Goal: Transaction & Acquisition: Book appointment/travel/reservation

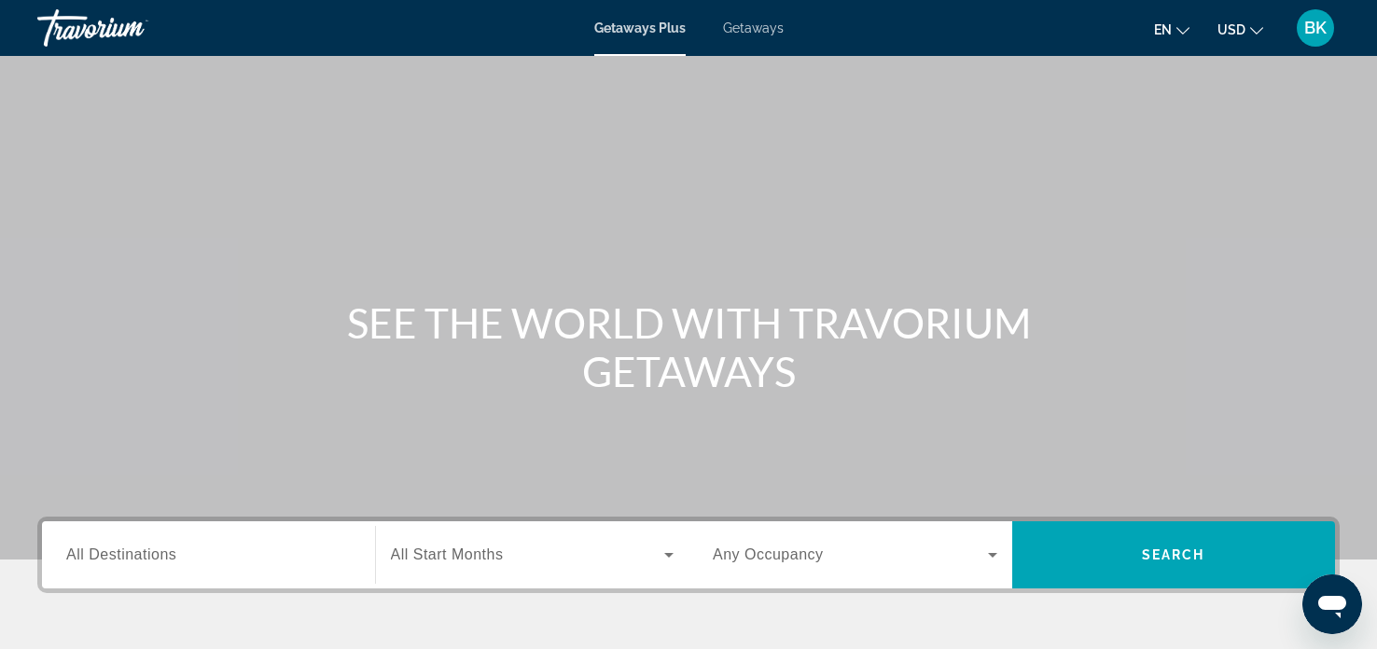
click at [129, 560] on span "All Destinations" at bounding box center [121, 555] width 110 height 16
click at [129, 560] on input "Destination All Destinations" at bounding box center [208, 556] width 285 height 22
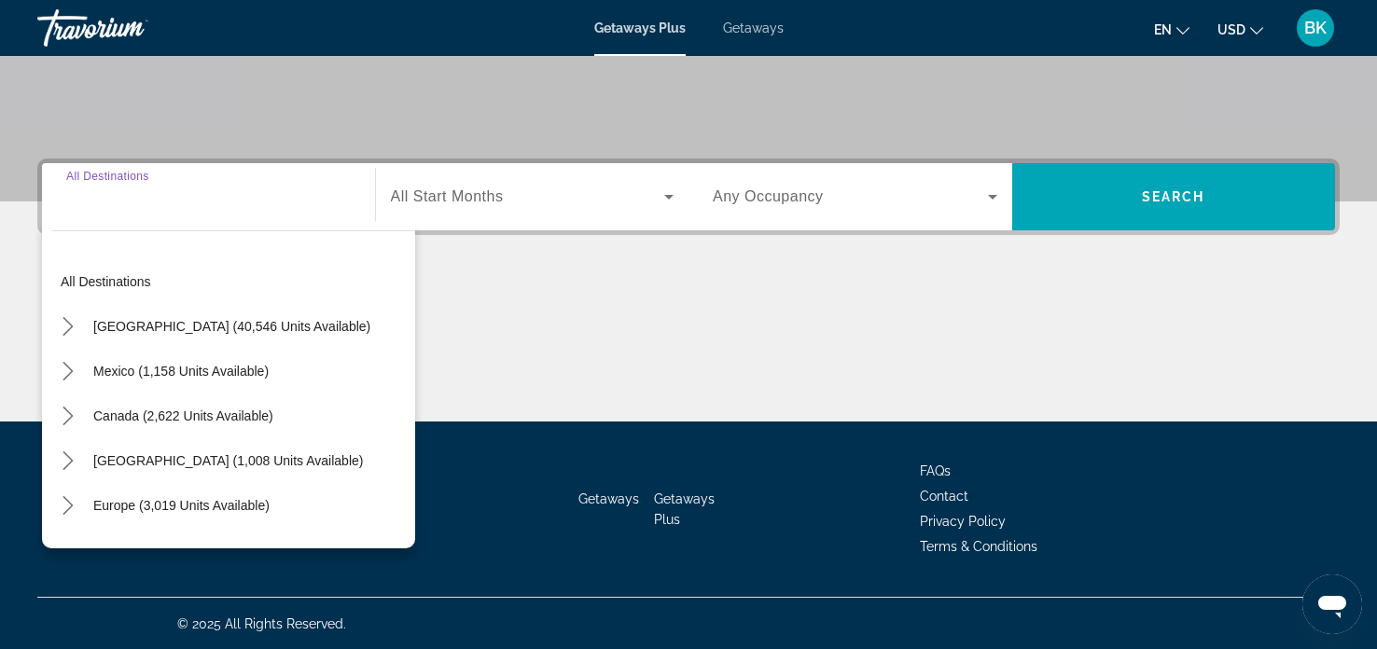
scroll to position [359, 0]
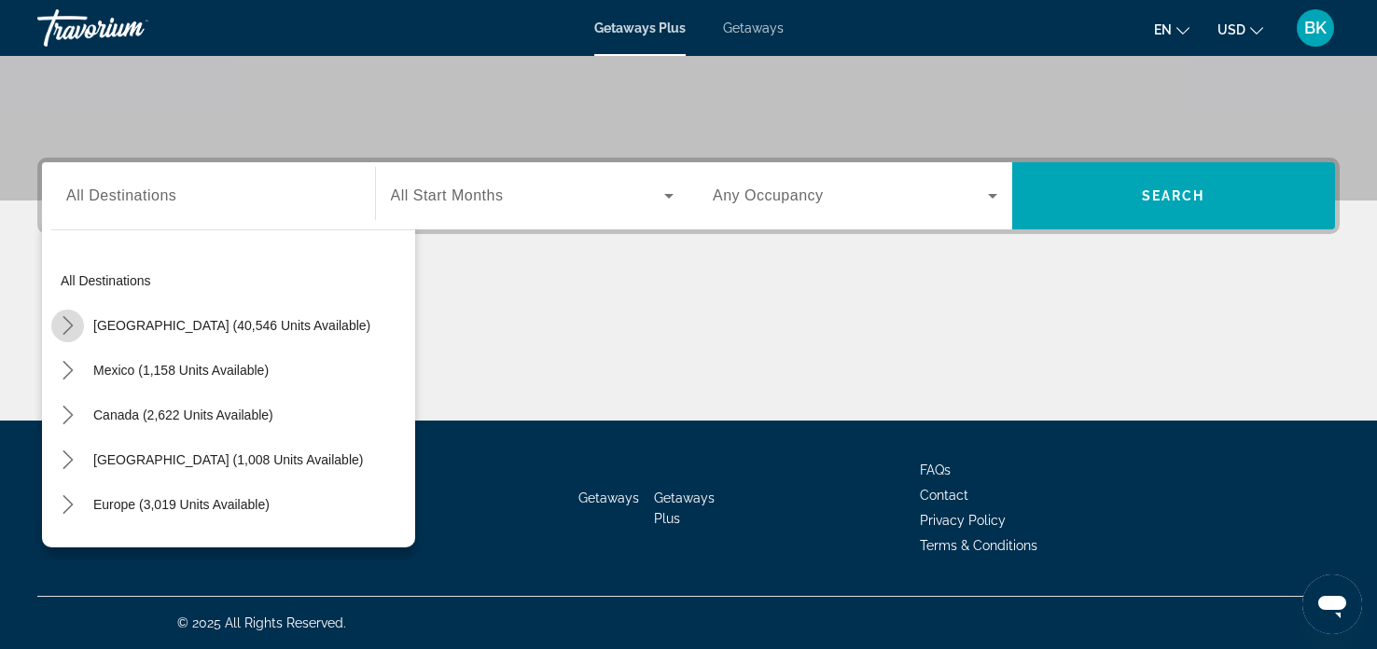
click at [77, 325] on mat-icon "Toggle United States (40,546 units available) submenu" at bounding box center [67, 326] width 33 height 33
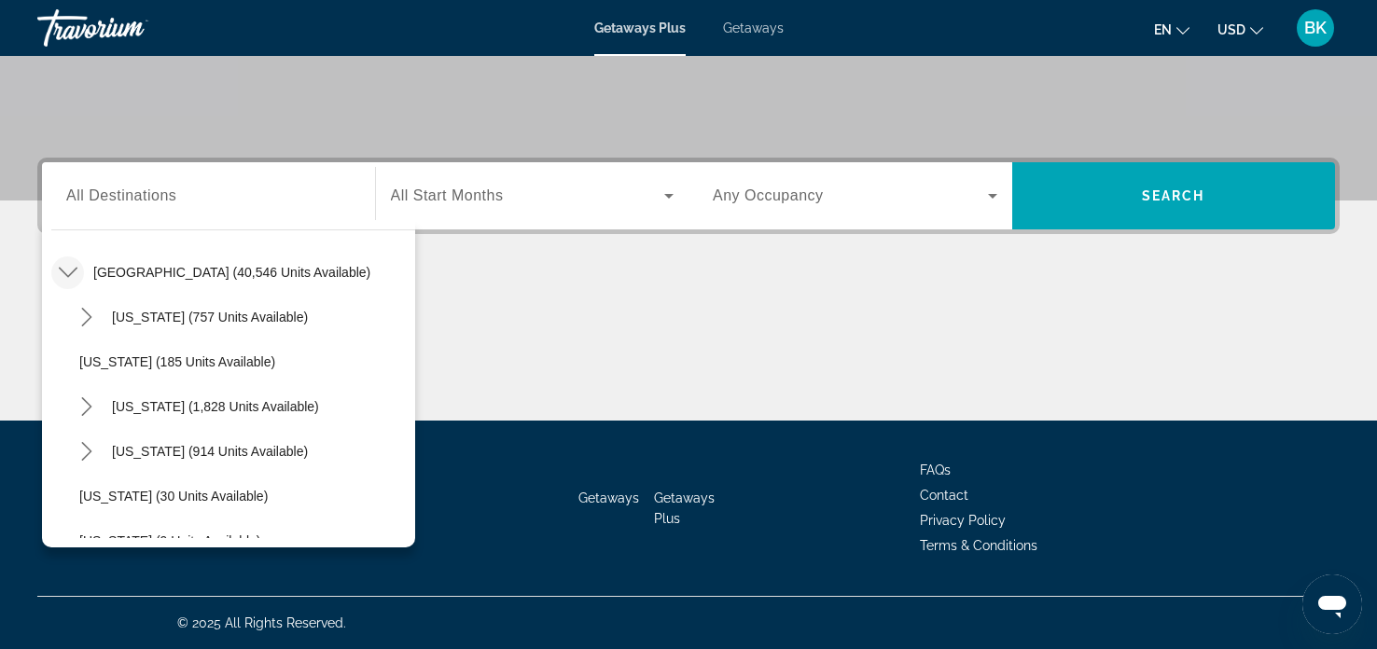
click at [405, 287] on div "All destinations [GEOGRAPHIC_DATA] (40,546 units available) [US_STATE] (757 uni…" at bounding box center [233, 393] width 364 height 289
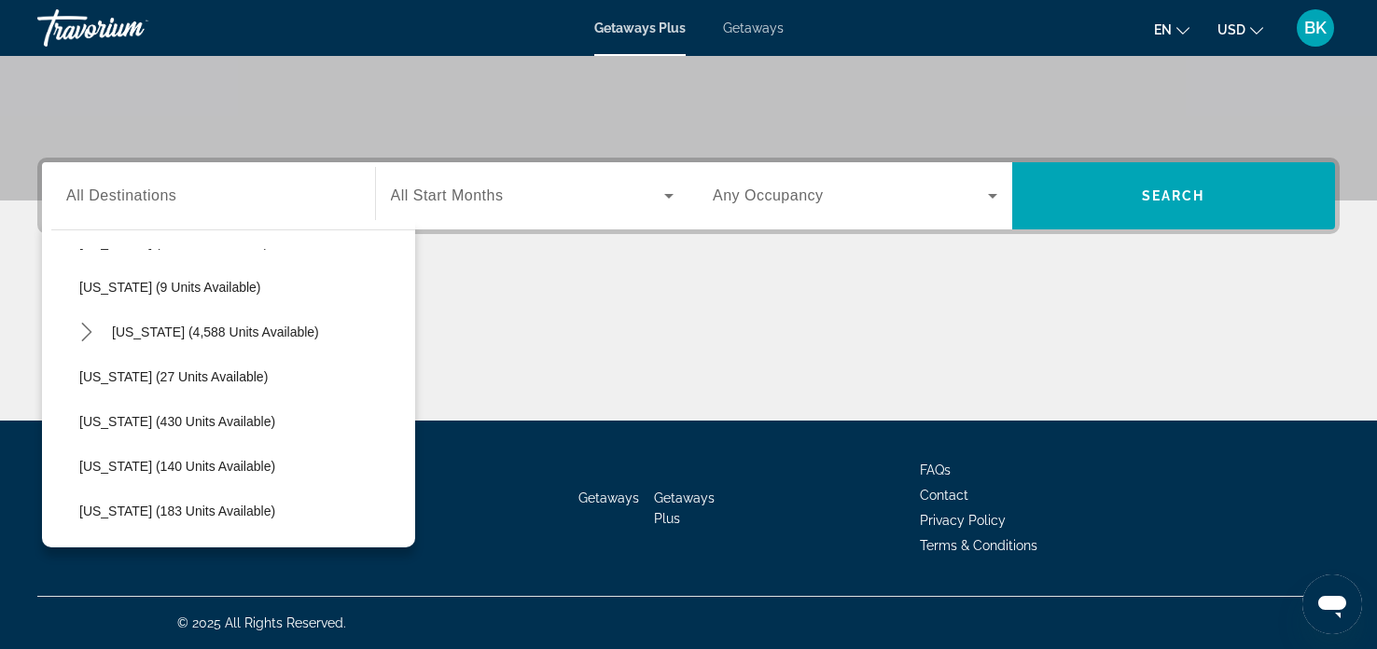
scroll to position [313, 0]
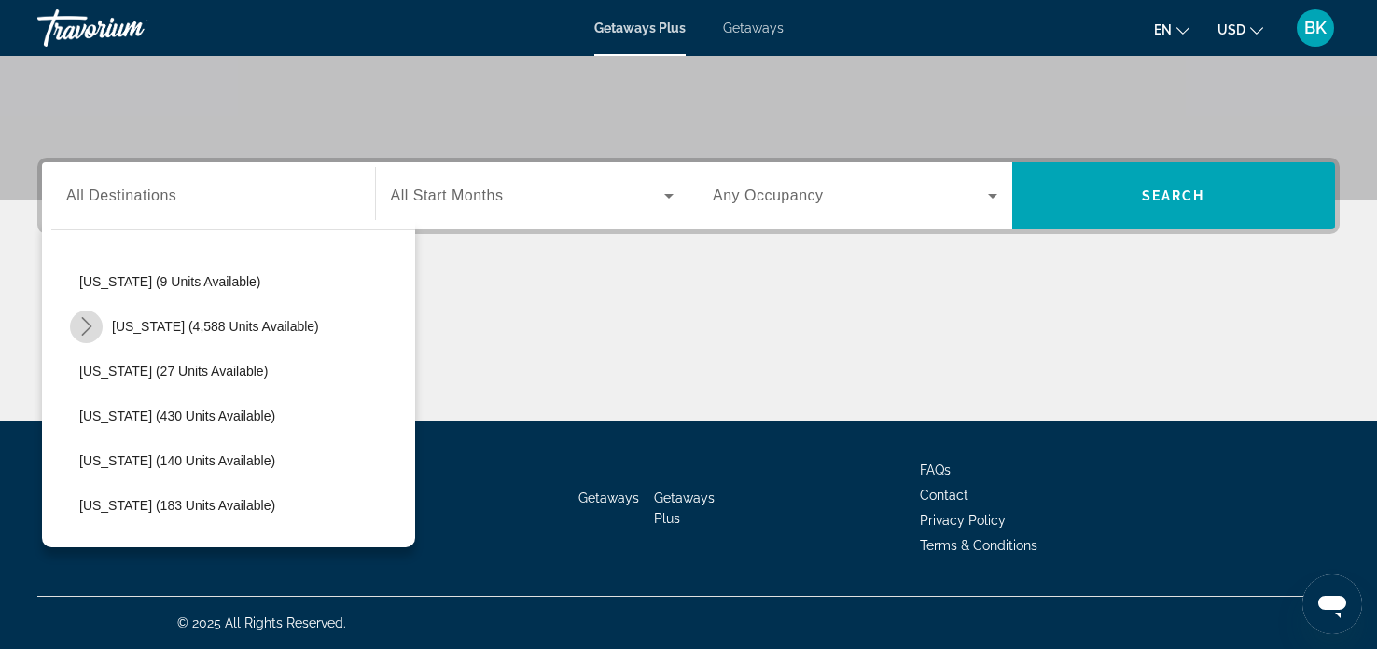
click at [88, 327] on icon "Toggle Florida (4,588 units available) submenu" at bounding box center [86, 326] width 10 height 19
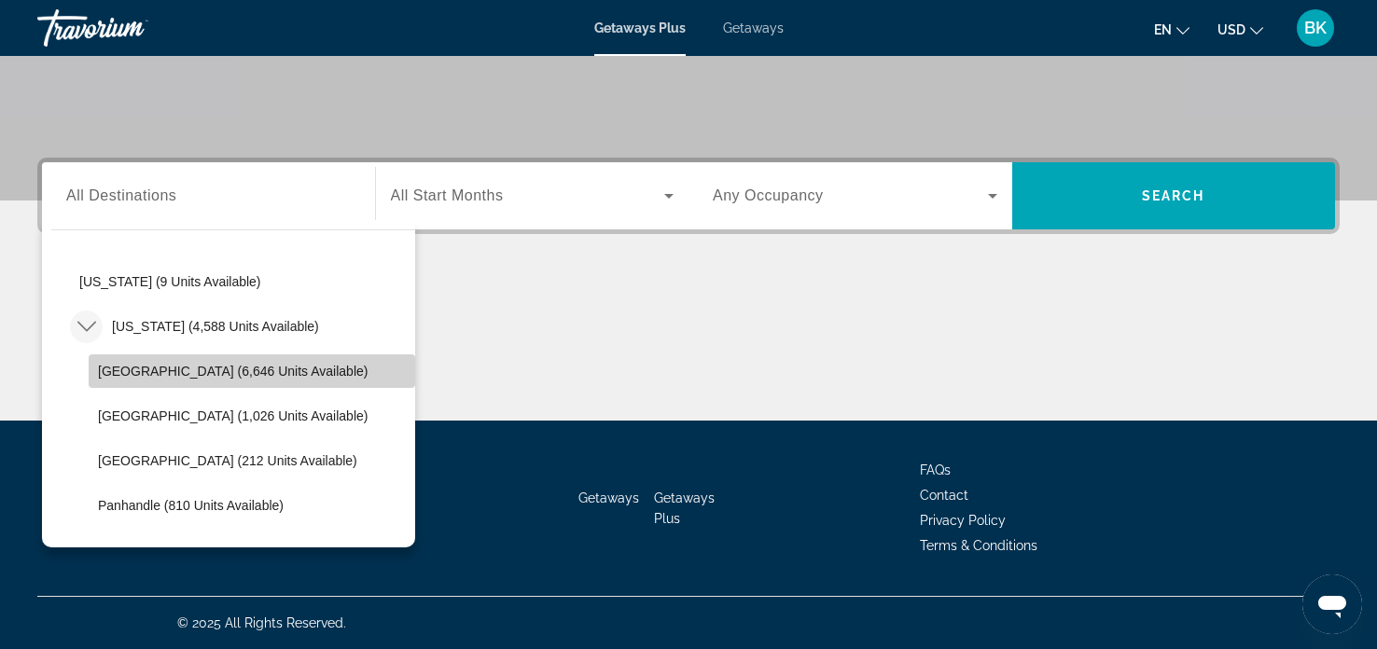
click at [186, 372] on span "[GEOGRAPHIC_DATA] (6,646 units available)" at bounding box center [233, 371] width 270 height 15
type input "**********"
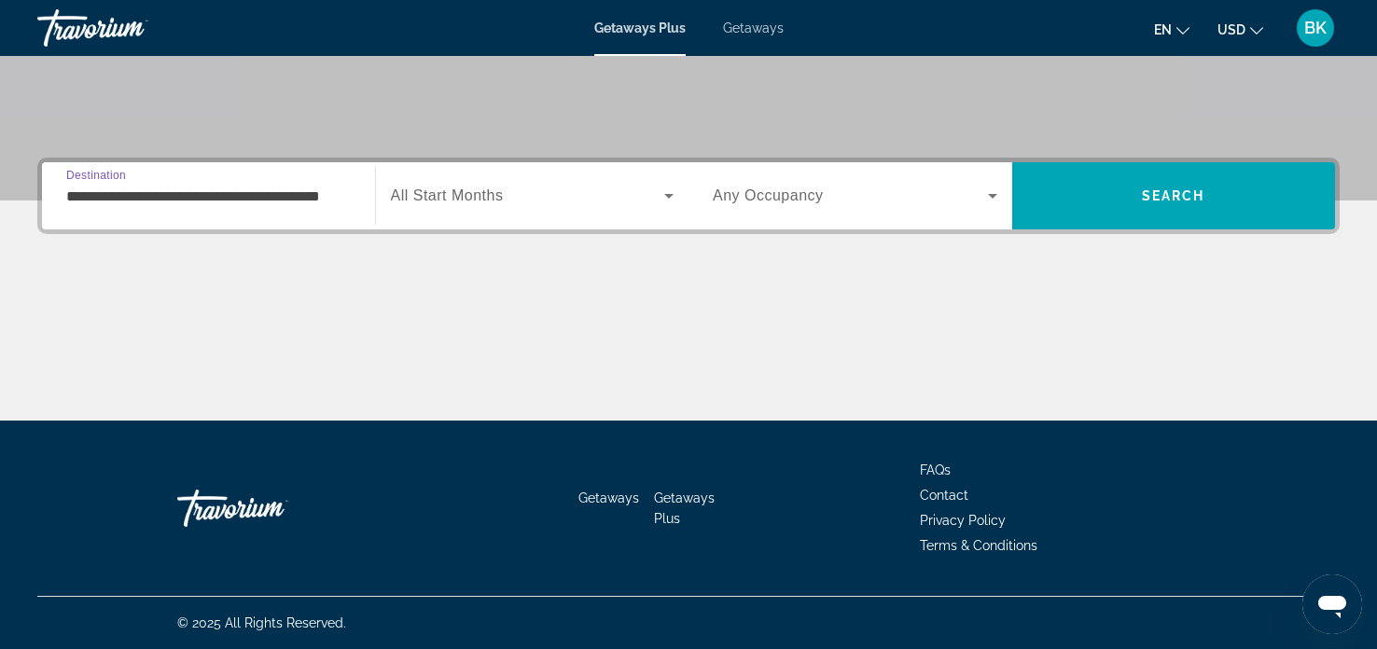
click at [674, 197] on icon "Search widget" at bounding box center [669, 196] width 22 height 22
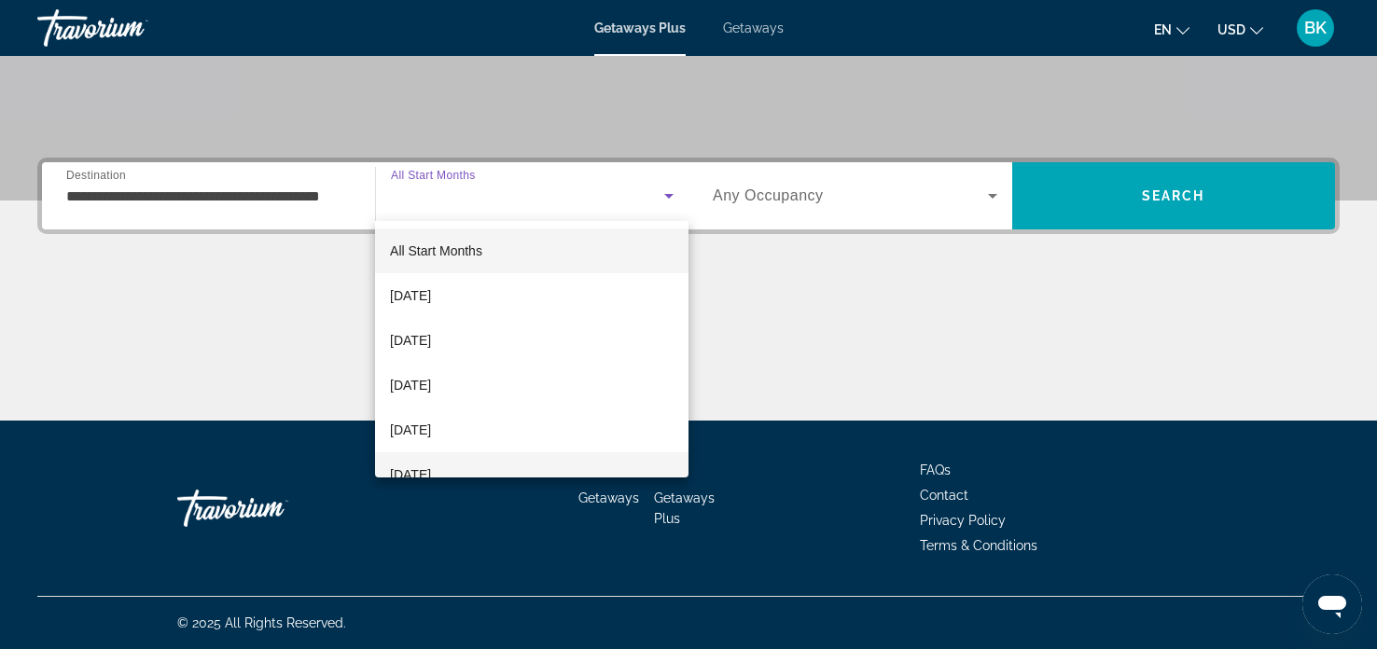
click at [431, 476] on span "[DATE]" at bounding box center [410, 475] width 41 height 22
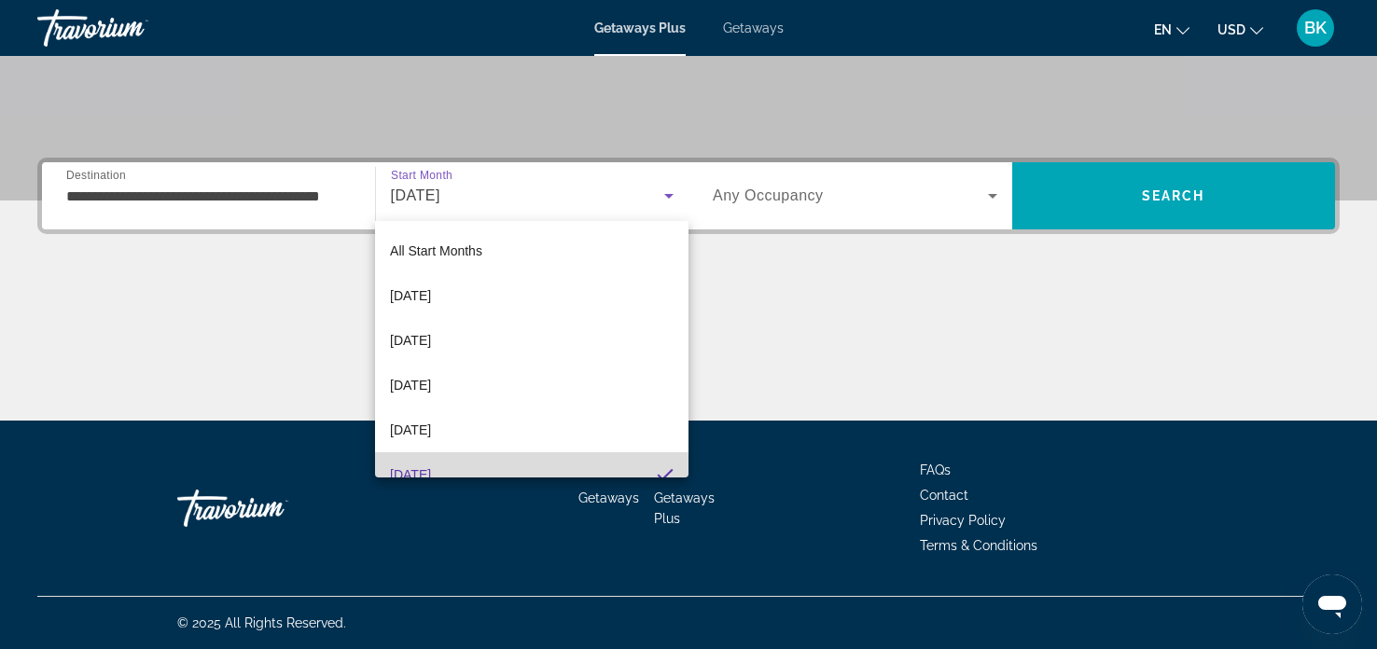
scroll to position [19, 0]
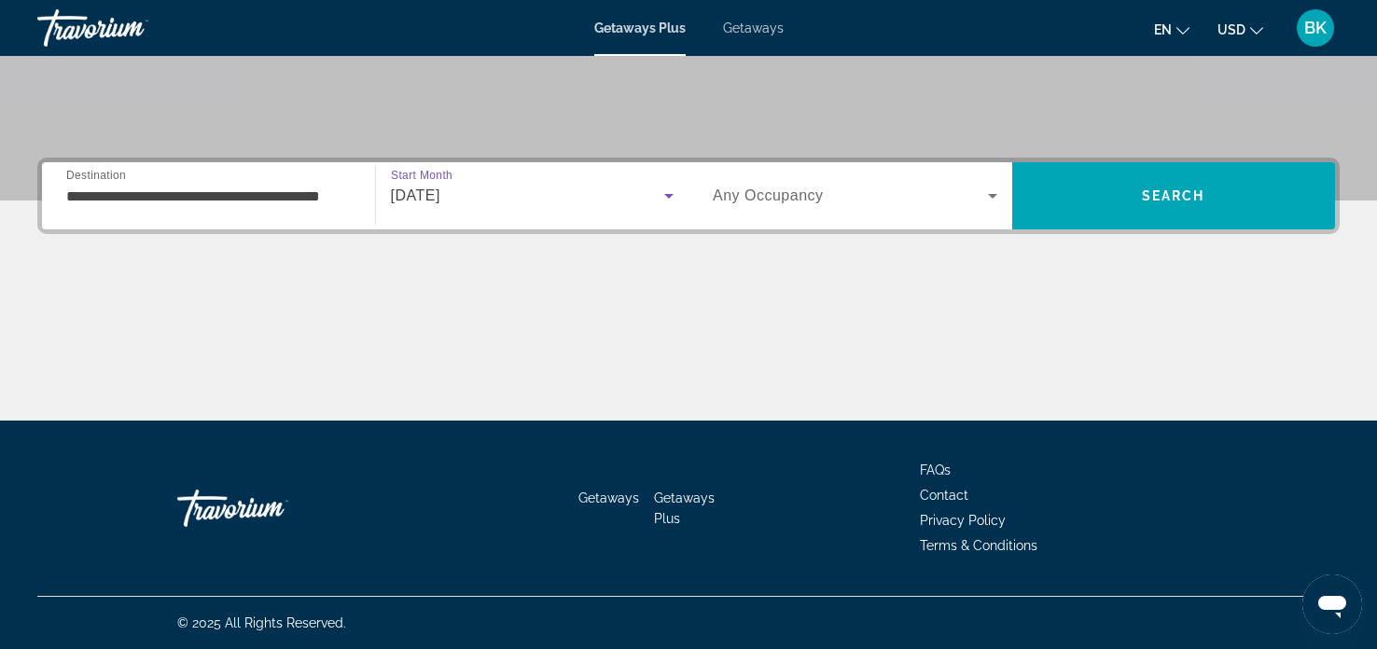
click at [993, 196] on icon "Search widget" at bounding box center [992, 196] width 9 height 5
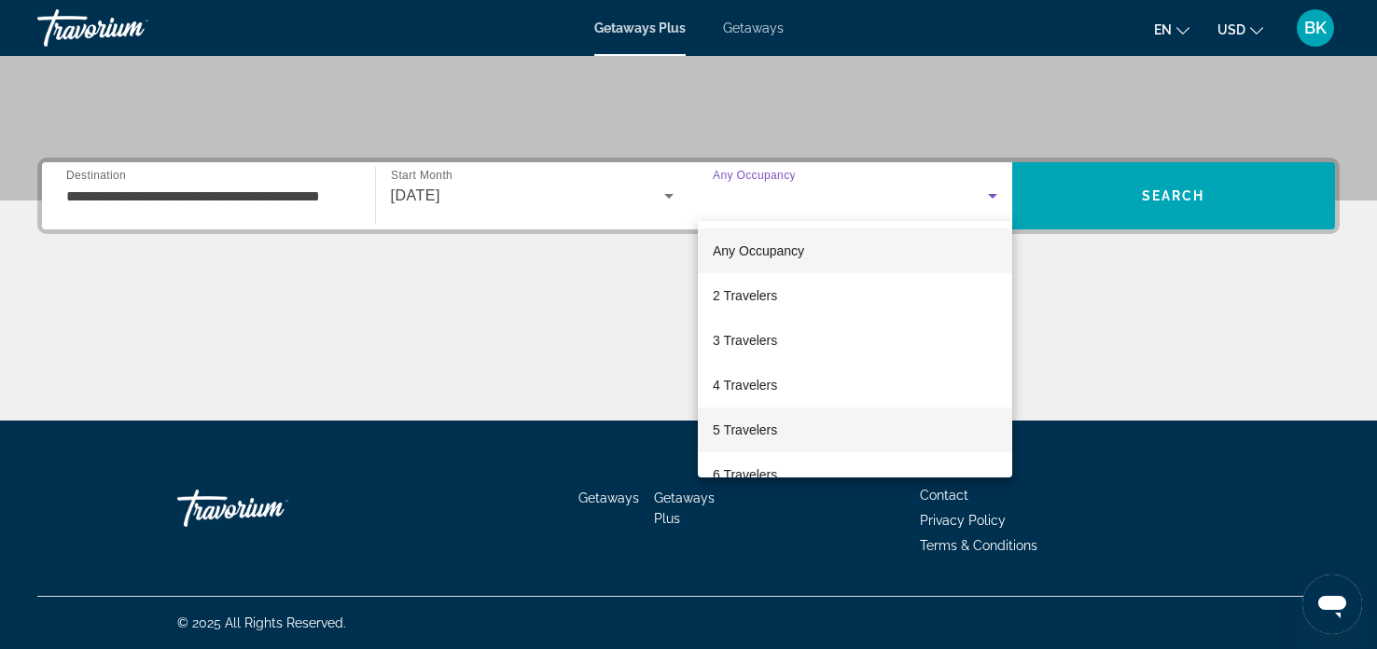
click at [764, 428] on span "5 Travelers" at bounding box center [745, 430] width 64 height 22
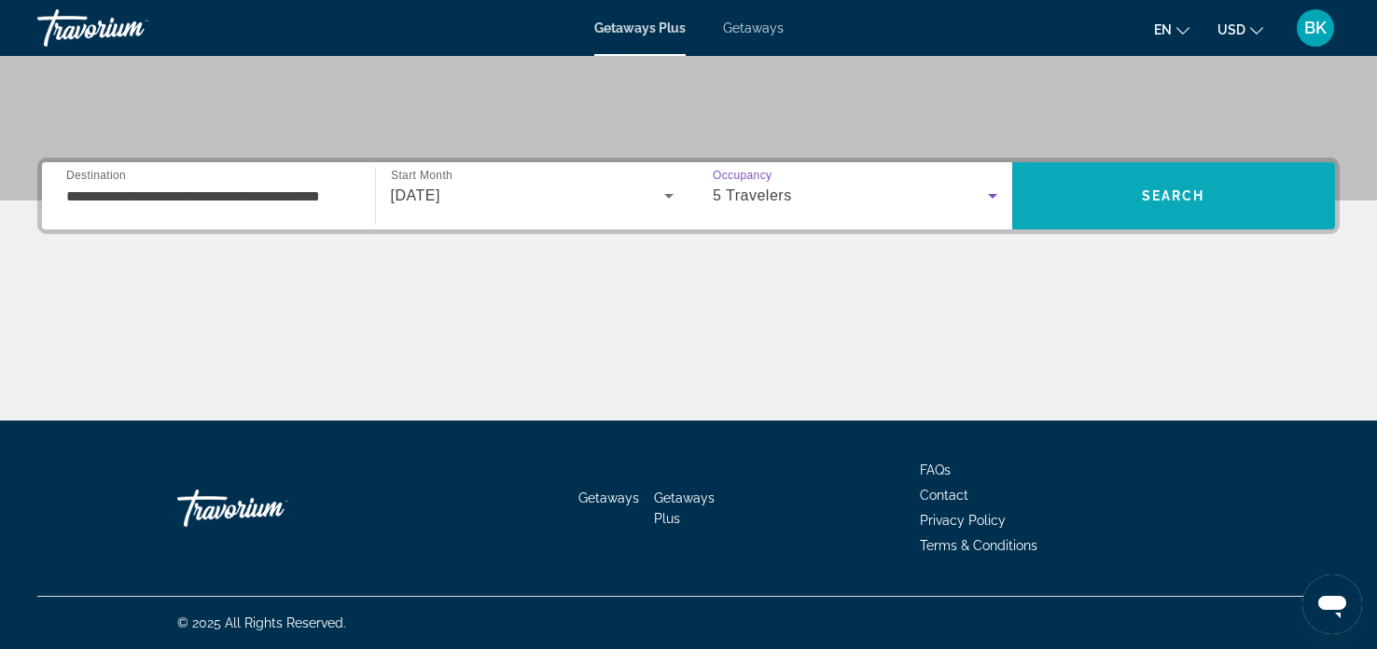
click at [1099, 215] on span "Search" at bounding box center [1174, 196] width 324 height 45
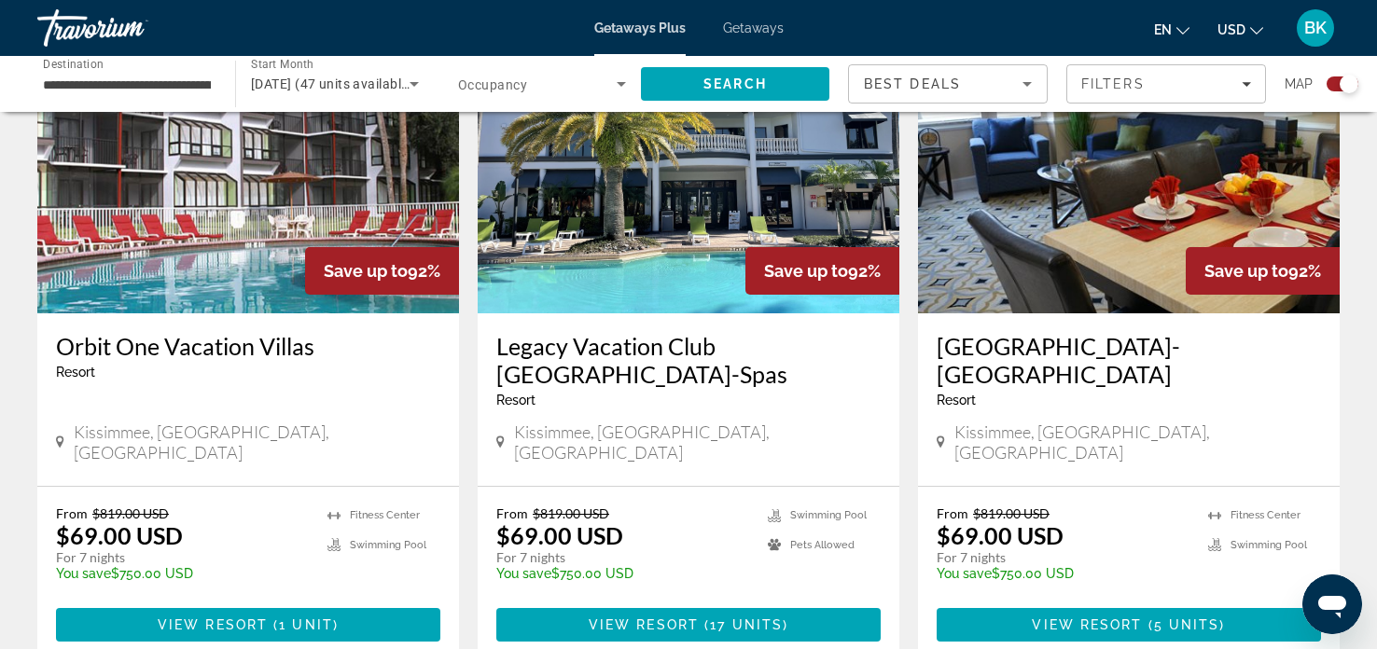
scroll to position [746, 0]
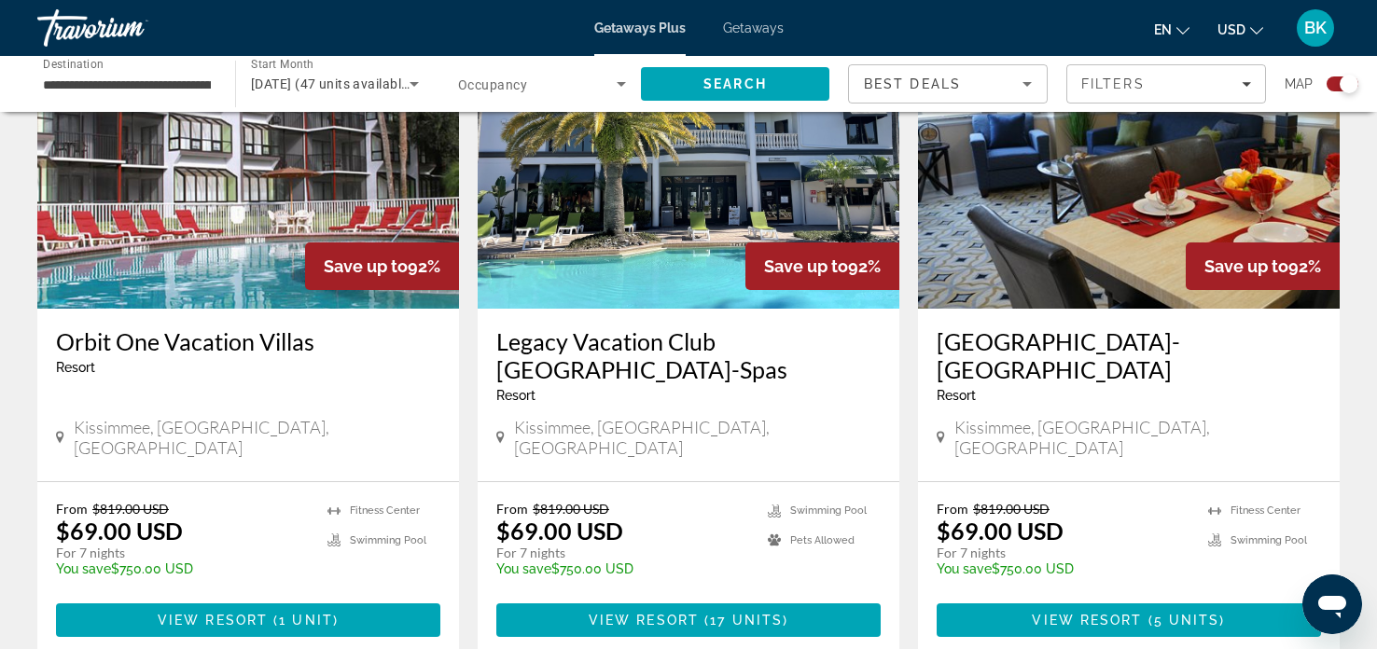
click at [992, 342] on h3 "[GEOGRAPHIC_DATA]-[GEOGRAPHIC_DATA]" at bounding box center [1129, 356] width 384 height 56
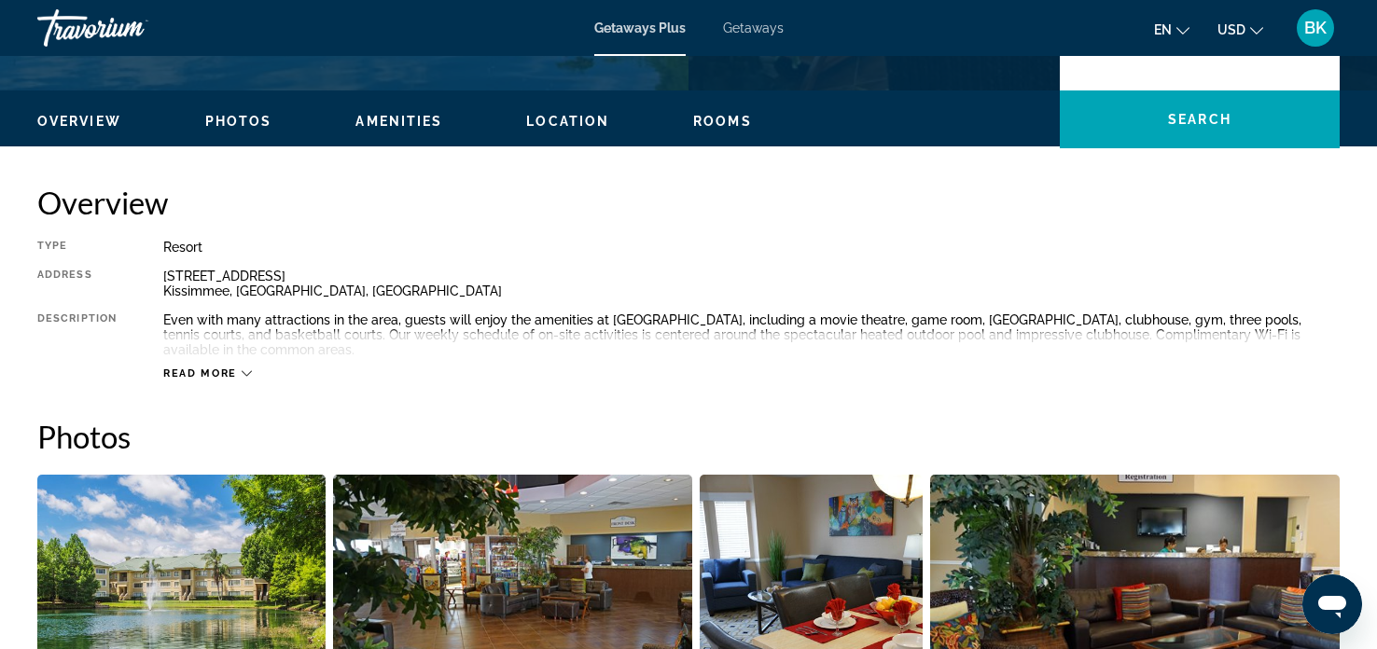
scroll to position [522, 0]
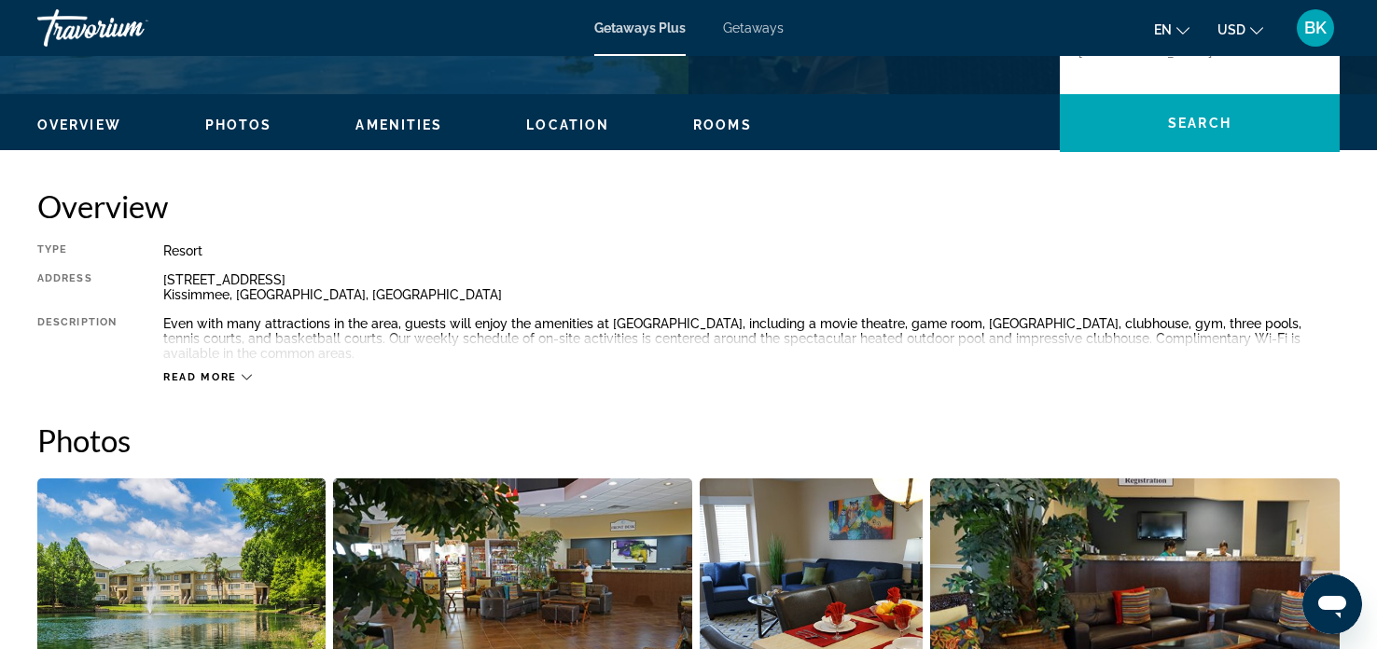
click at [244, 378] on icon "Main content" at bounding box center [247, 378] width 10 height 6
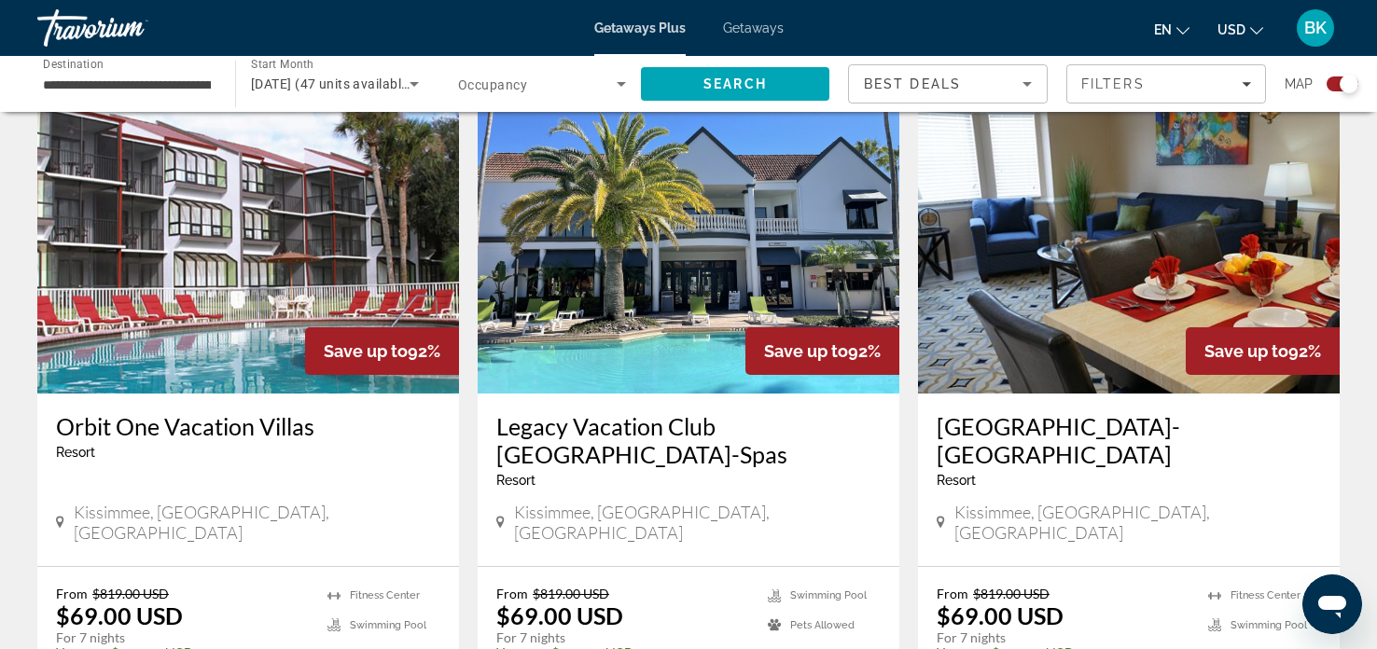
scroll to position [634, 0]
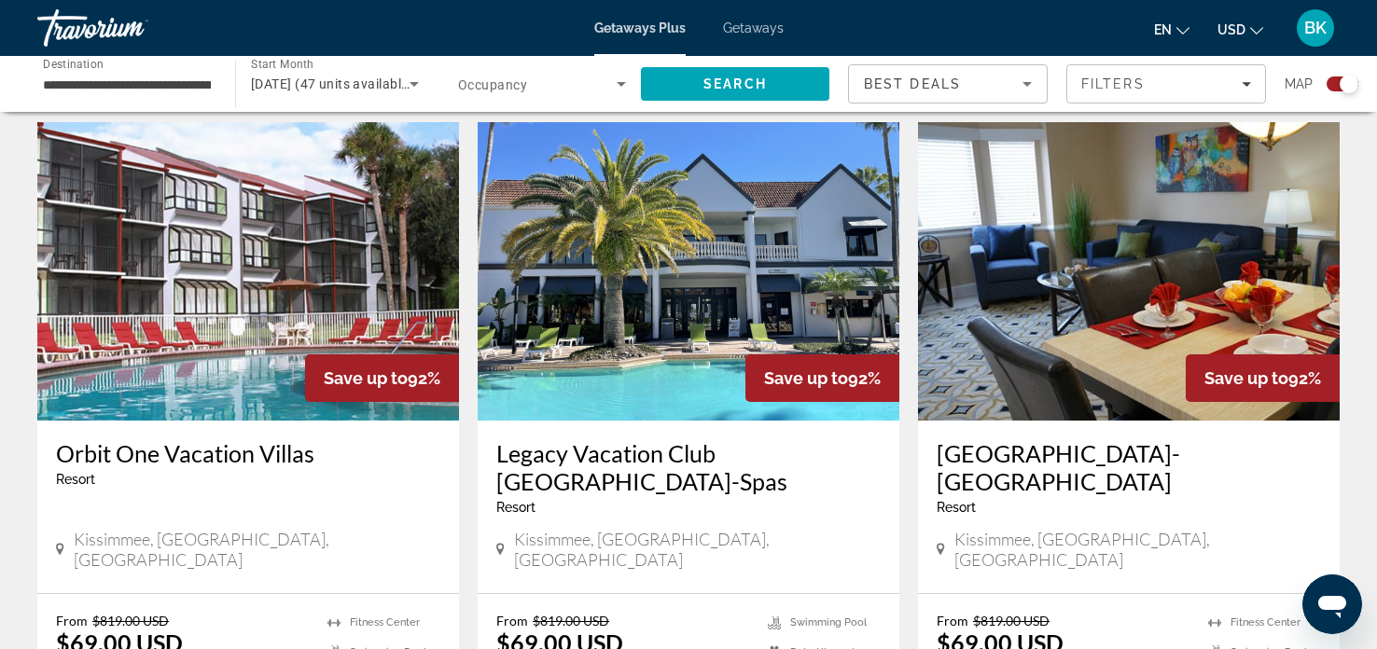
click at [258, 299] on img "Main content" at bounding box center [248, 271] width 422 height 299
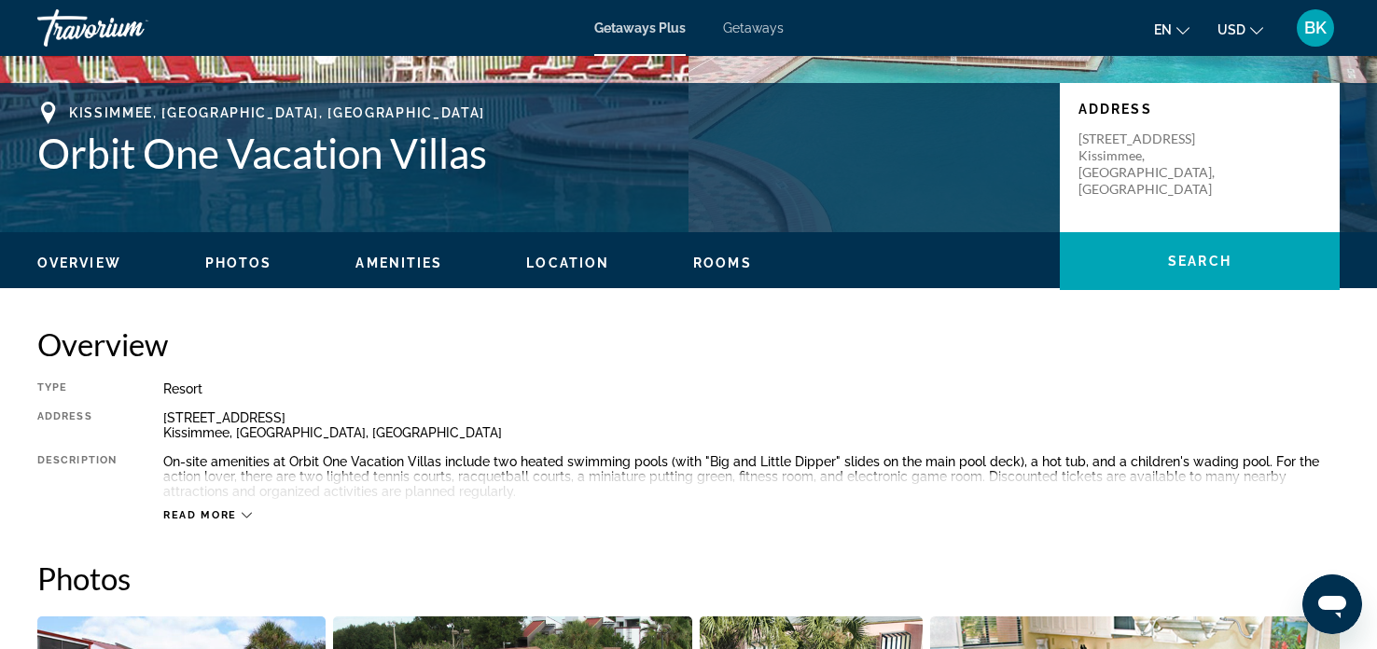
scroll to position [410, 0]
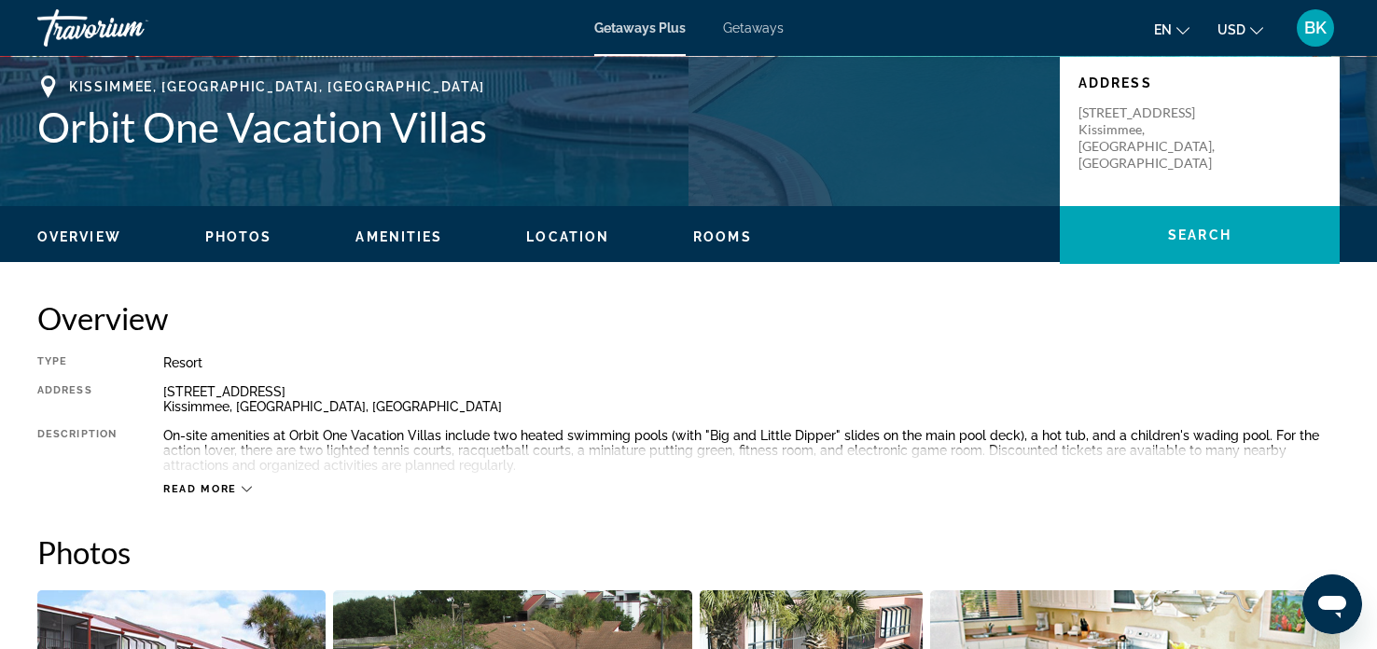
click at [711, 238] on span "Rooms" at bounding box center [722, 237] width 59 height 15
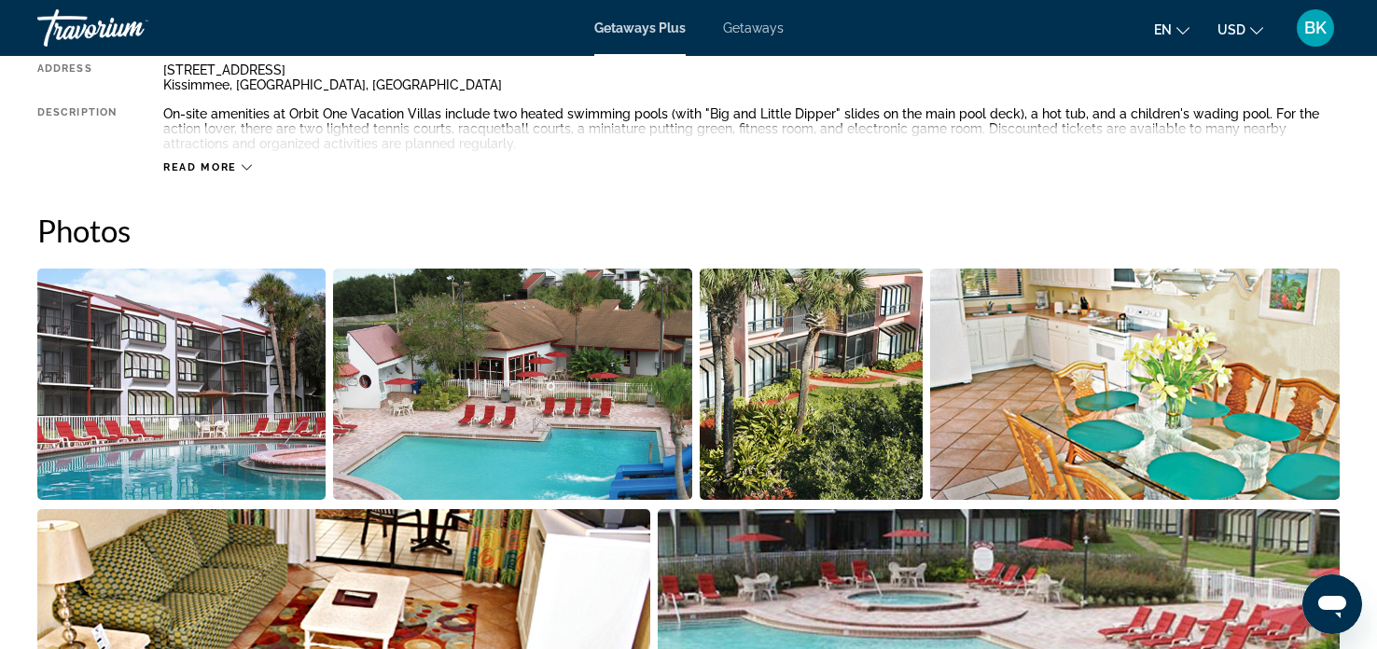
scroll to position [694, 0]
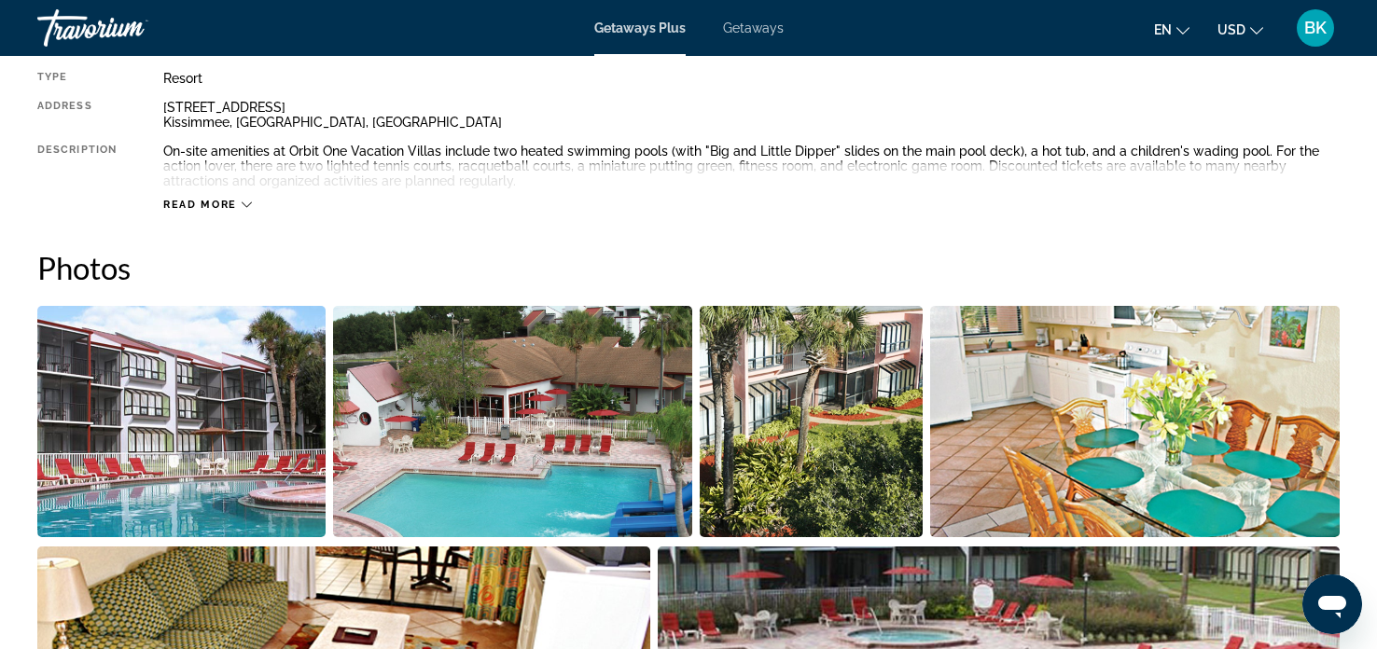
click at [1077, 412] on img "Open full-screen image slider" at bounding box center [1135, 421] width 410 height 231
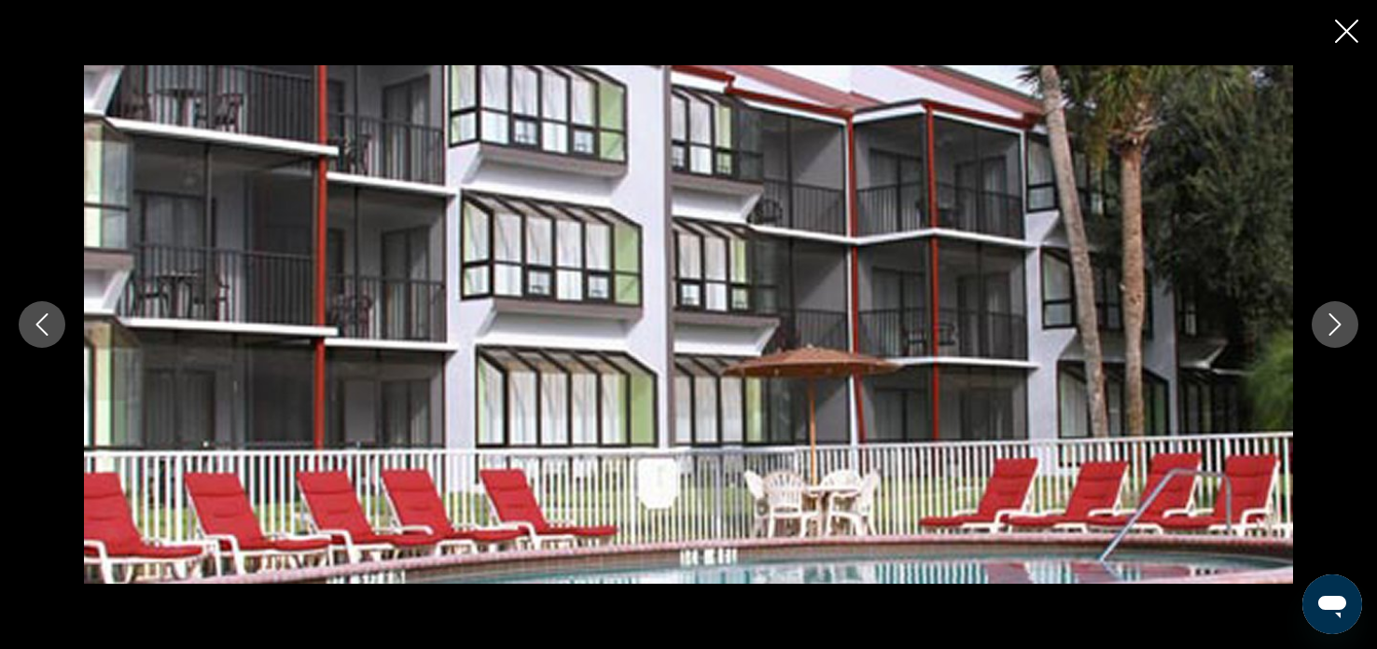
click at [1338, 322] on icon "Next image" at bounding box center [1336, 325] width 12 height 22
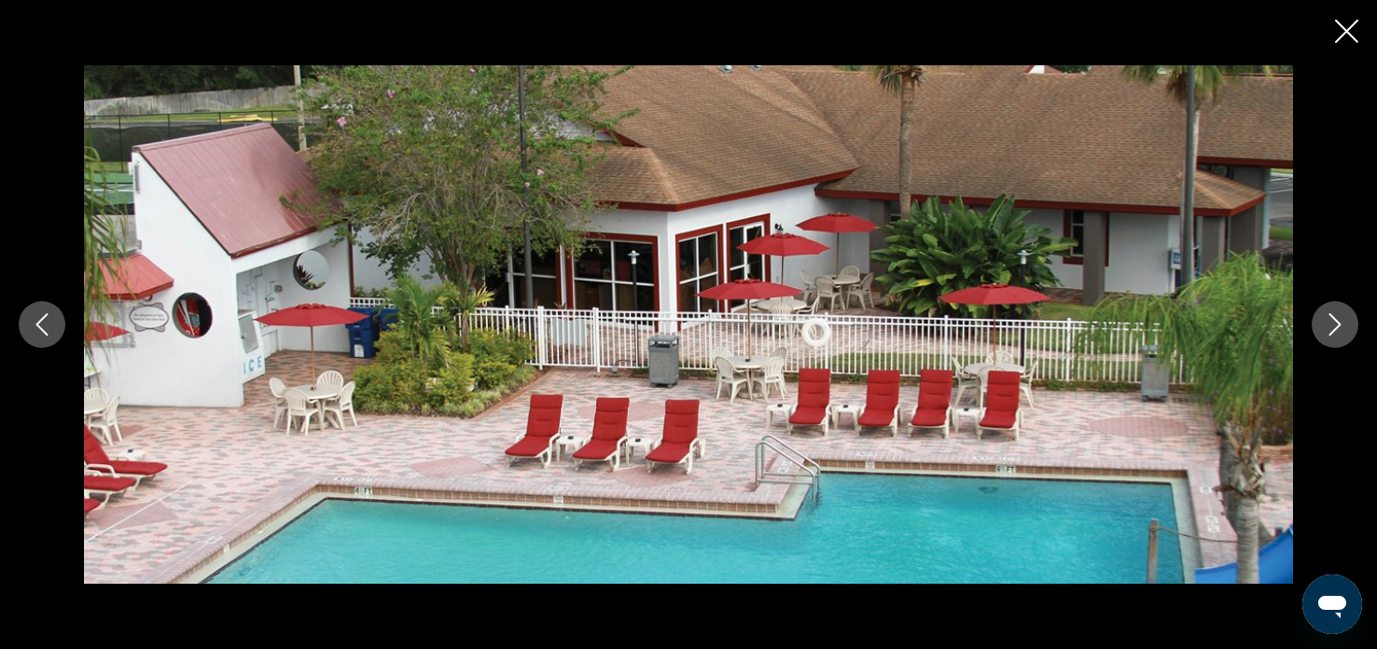
click at [1338, 323] on icon "Next image" at bounding box center [1336, 325] width 12 height 22
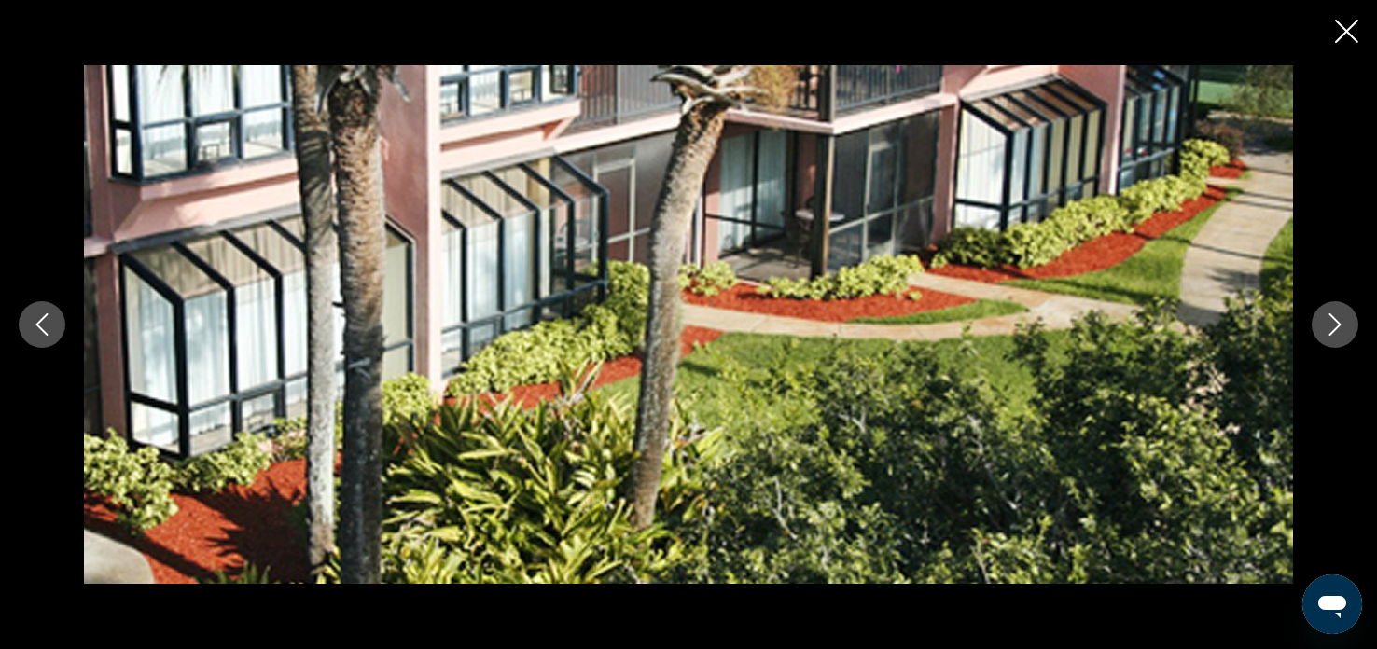
click at [1339, 328] on icon "Next image" at bounding box center [1335, 325] width 22 height 22
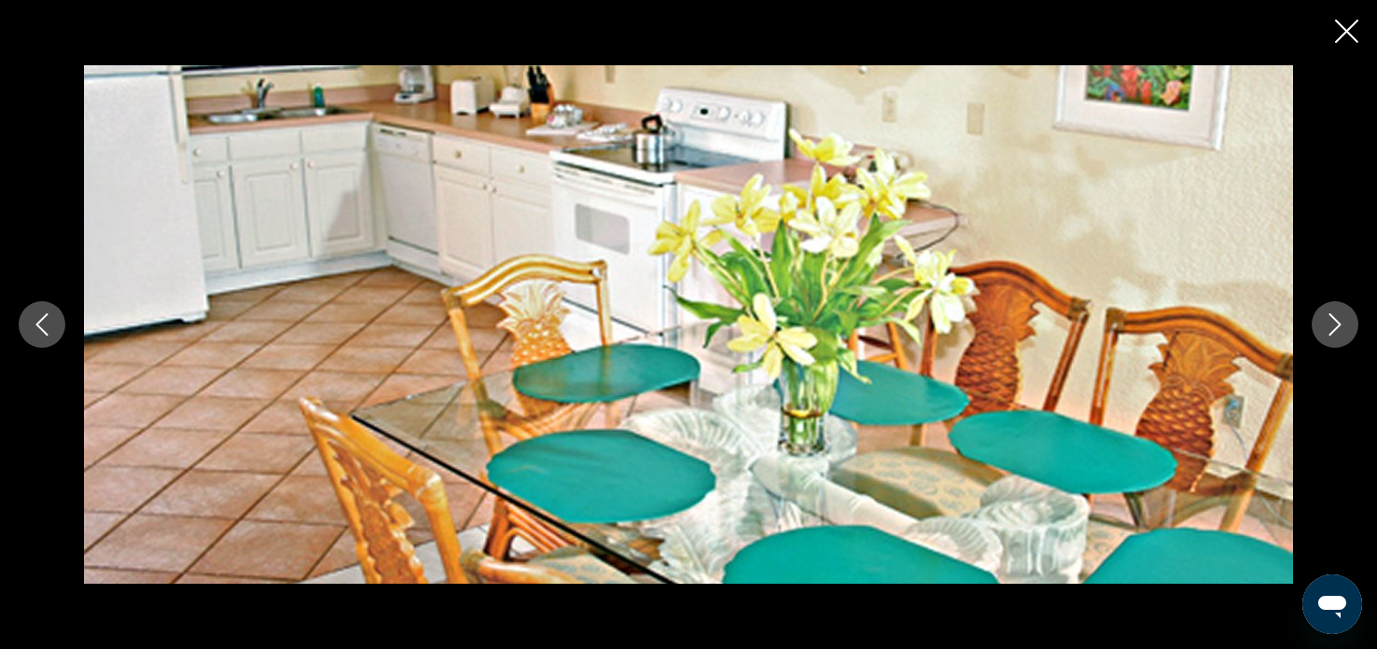
click at [1339, 330] on icon "Next image" at bounding box center [1335, 325] width 22 height 22
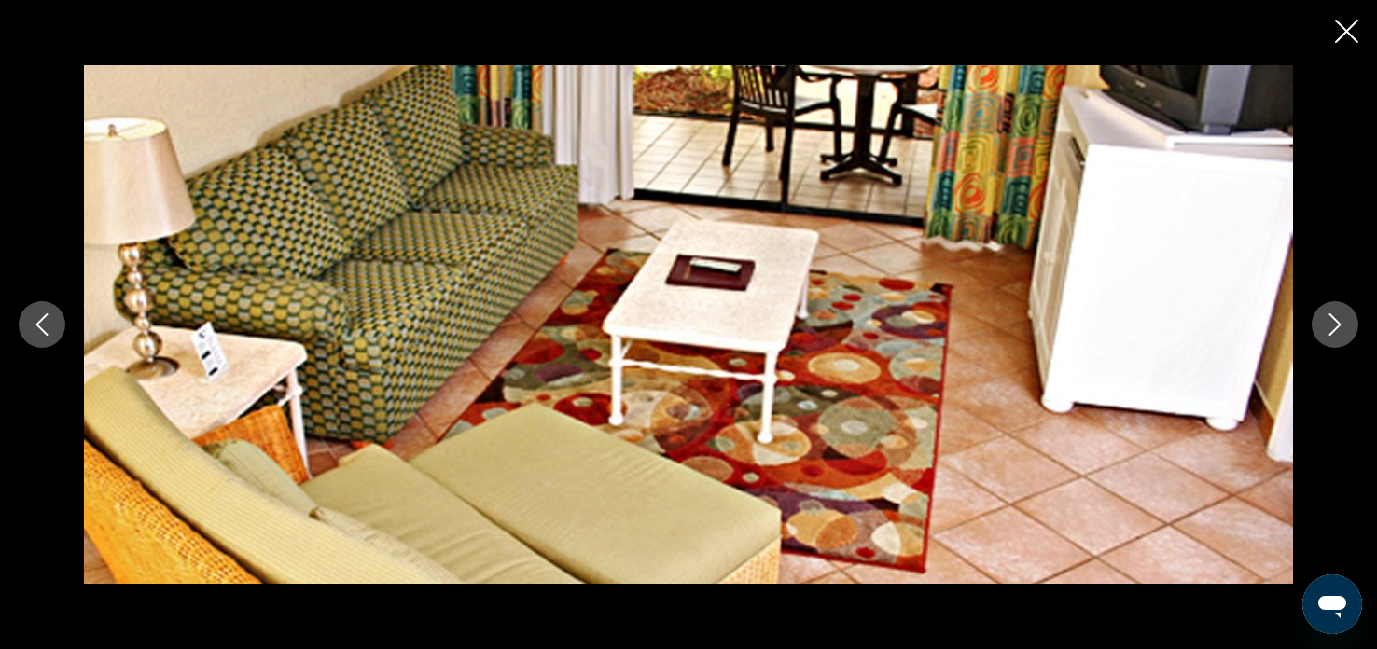
click at [1336, 316] on icon "Next image" at bounding box center [1335, 325] width 22 height 22
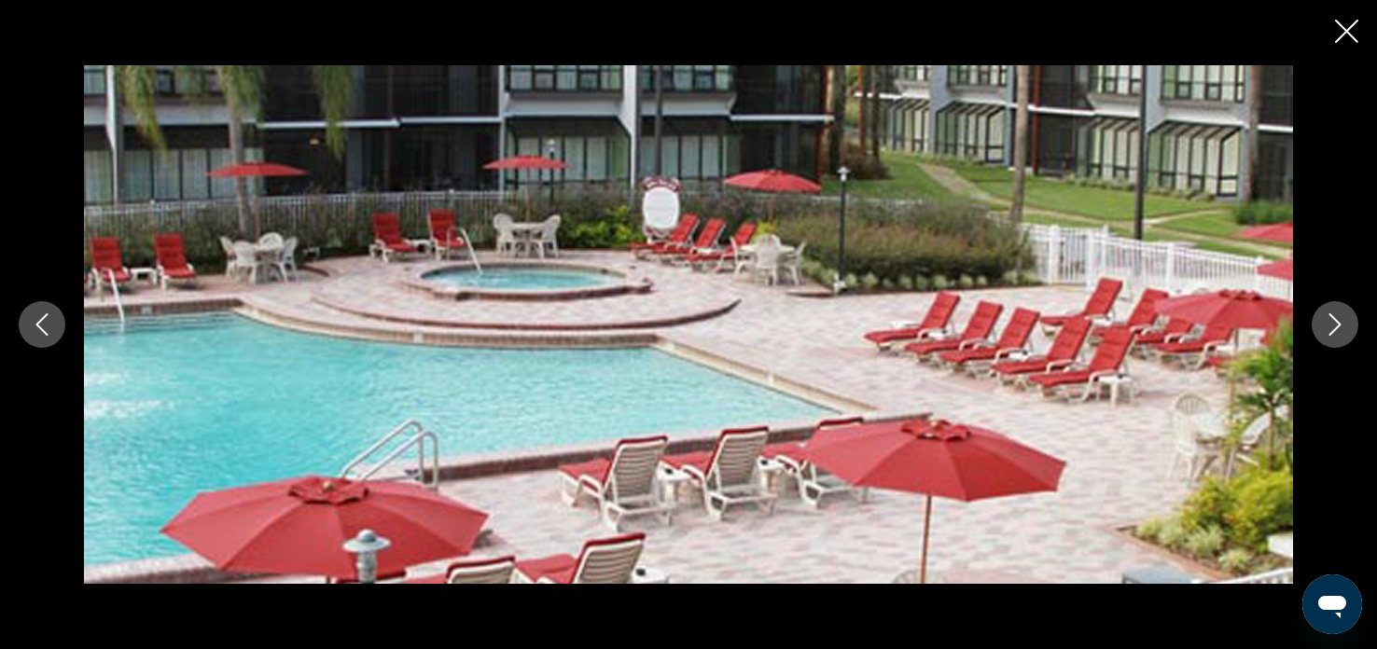
click at [1337, 316] on icon "Next image" at bounding box center [1335, 325] width 22 height 22
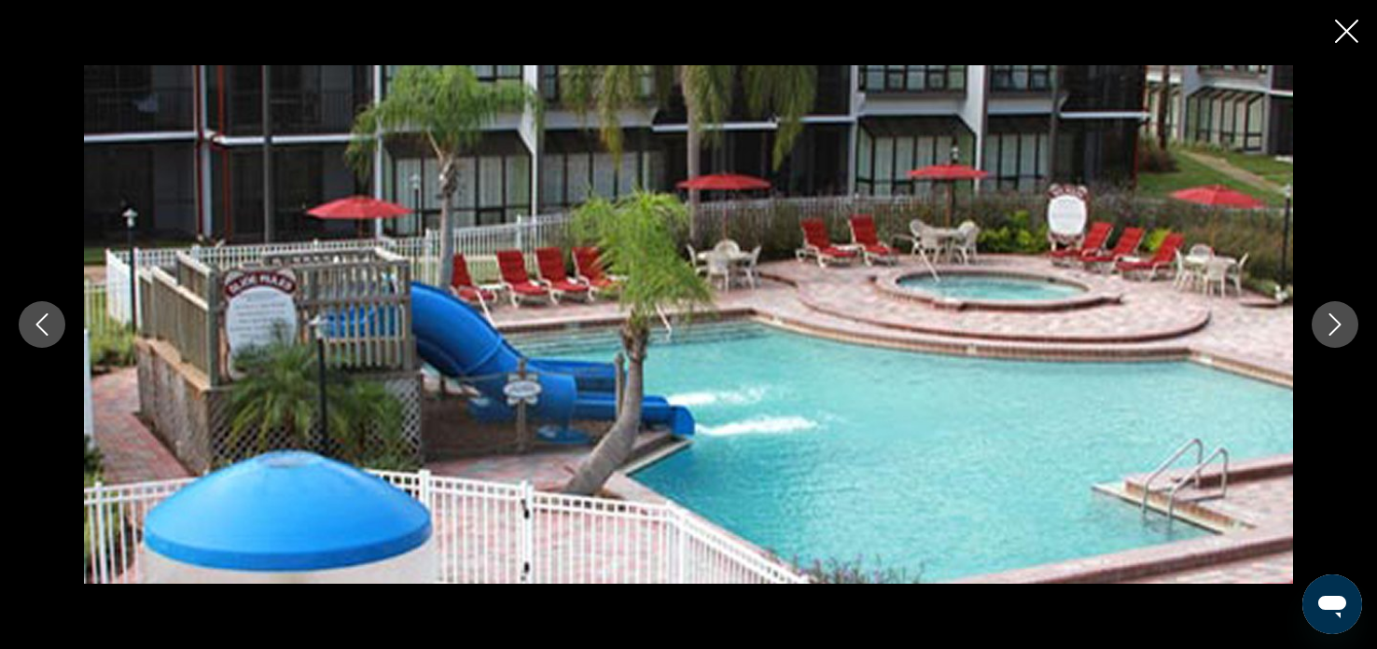
click at [1337, 316] on icon "Next image" at bounding box center [1335, 325] width 22 height 22
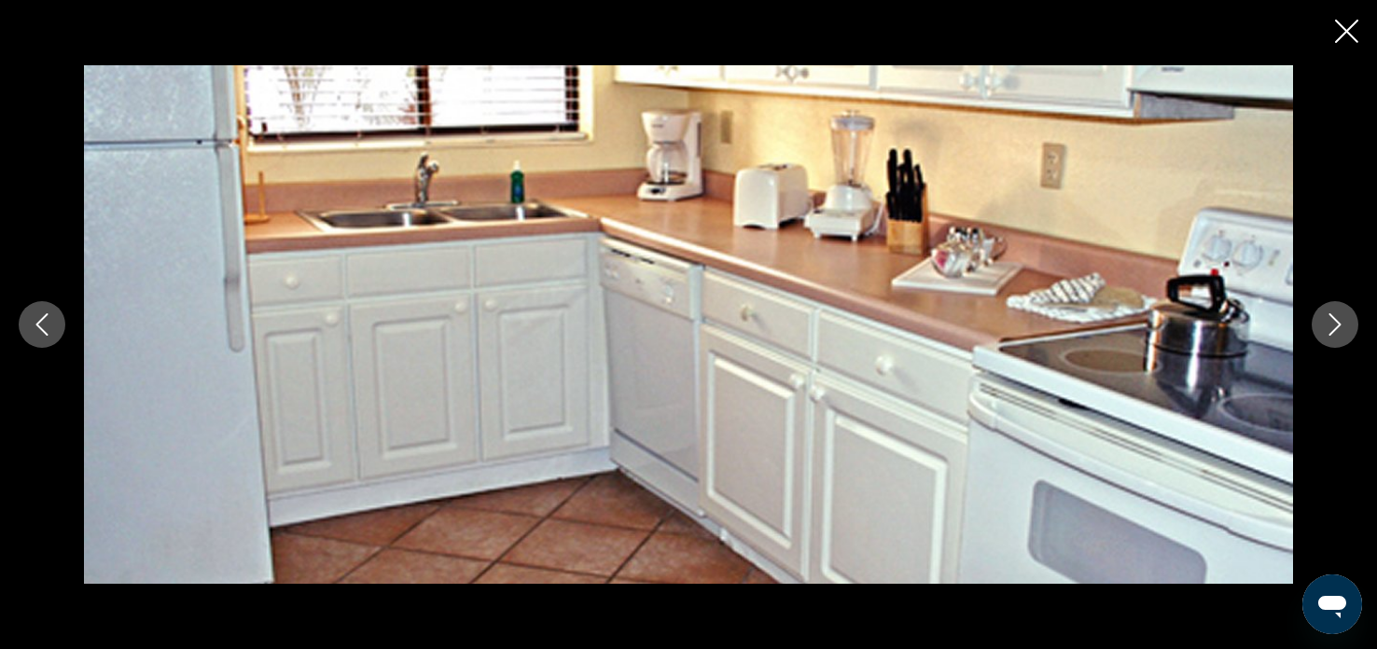
click at [1337, 316] on icon "Next image" at bounding box center [1335, 325] width 22 height 22
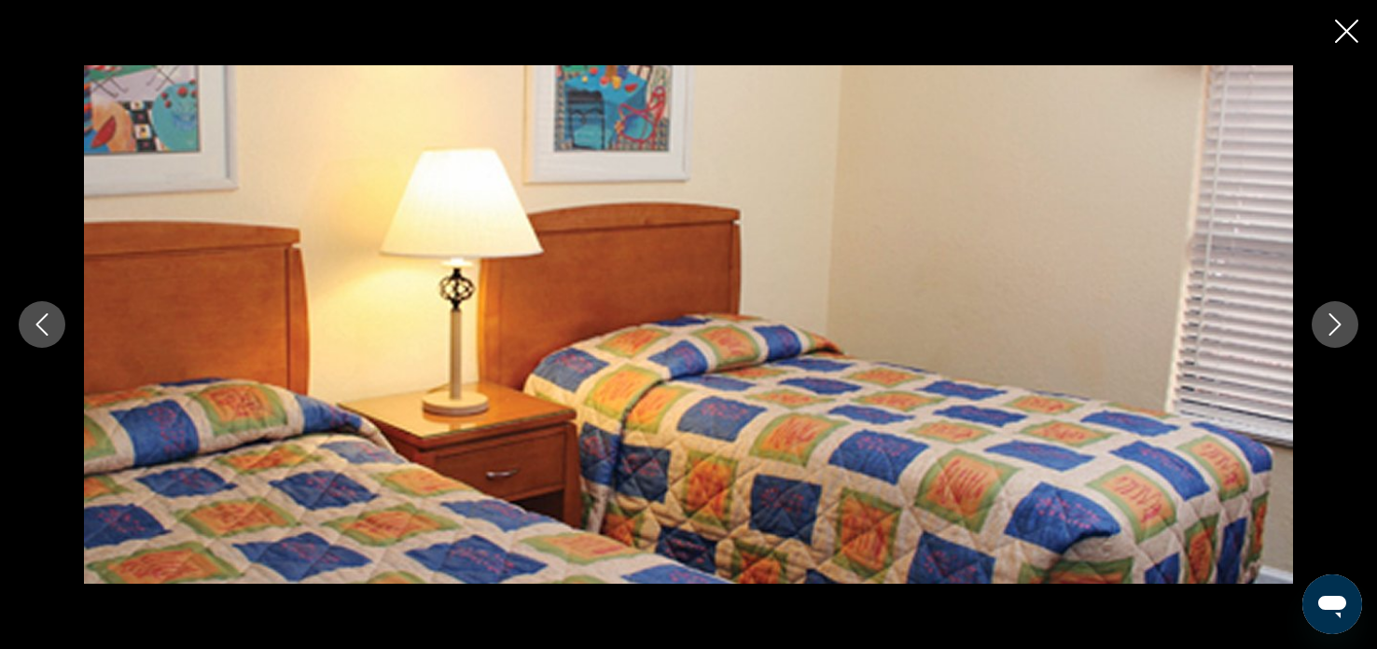
click at [1337, 316] on icon "Next image" at bounding box center [1335, 325] width 22 height 22
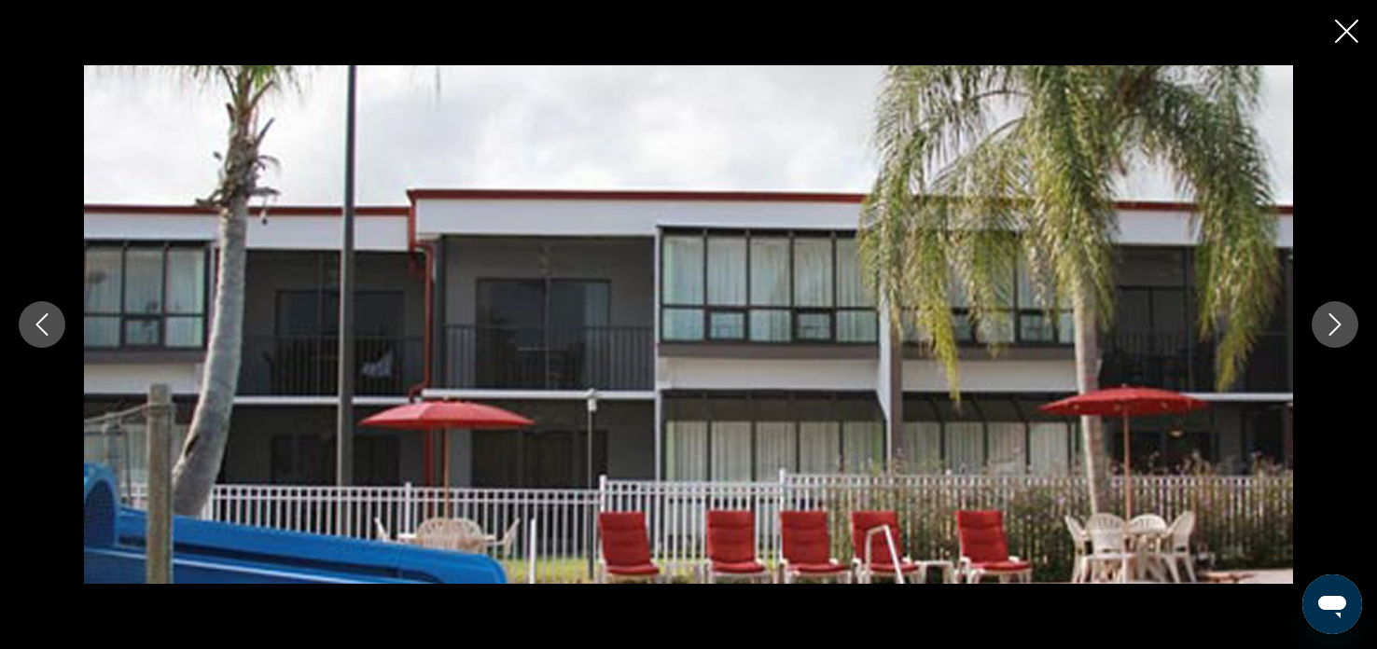
click at [1337, 316] on icon "Next image" at bounding box center [1335, 325] width 22 height 22
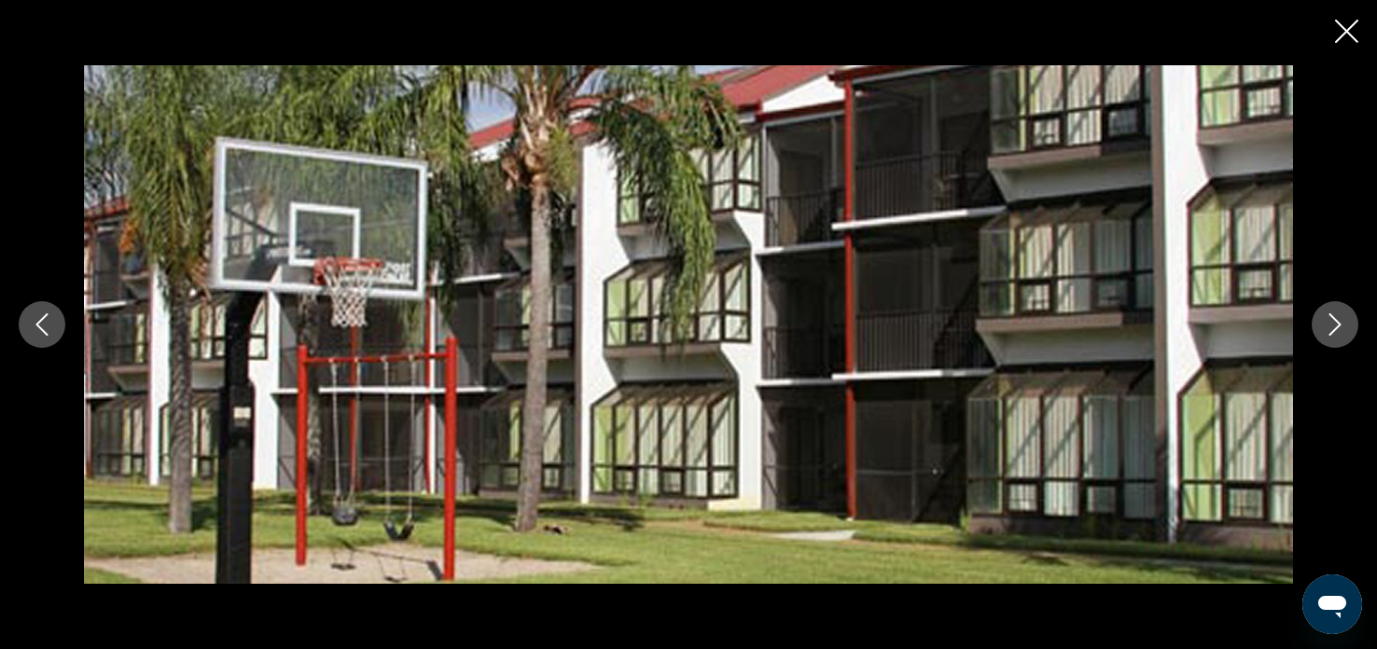
click at [1337, 315] on icon "Next image" at bounding box center [1335, 325] width 22 height 22
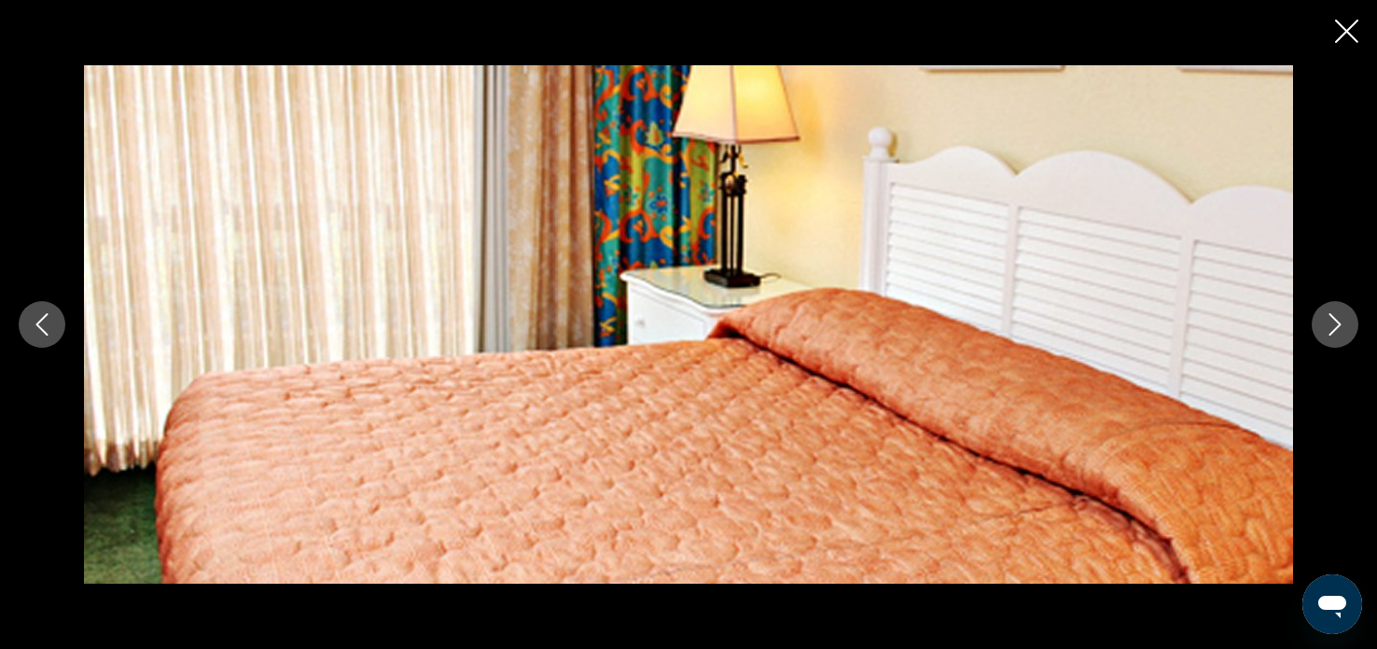
click at [1344, 42] on icon "Close slideshow" at bounding box center [1346, 31] width 23 height 23
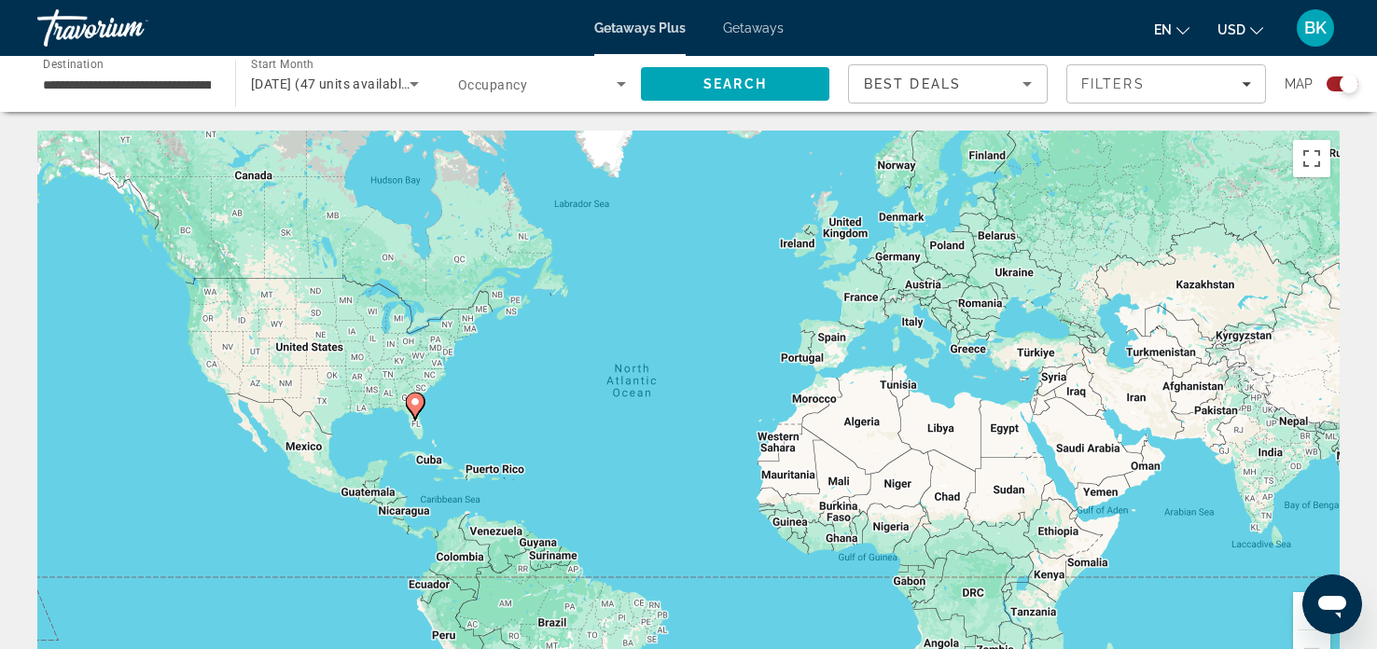
click at [741, 28] on span "Getaways" at bounding box center [753, 28] width 61 height 15
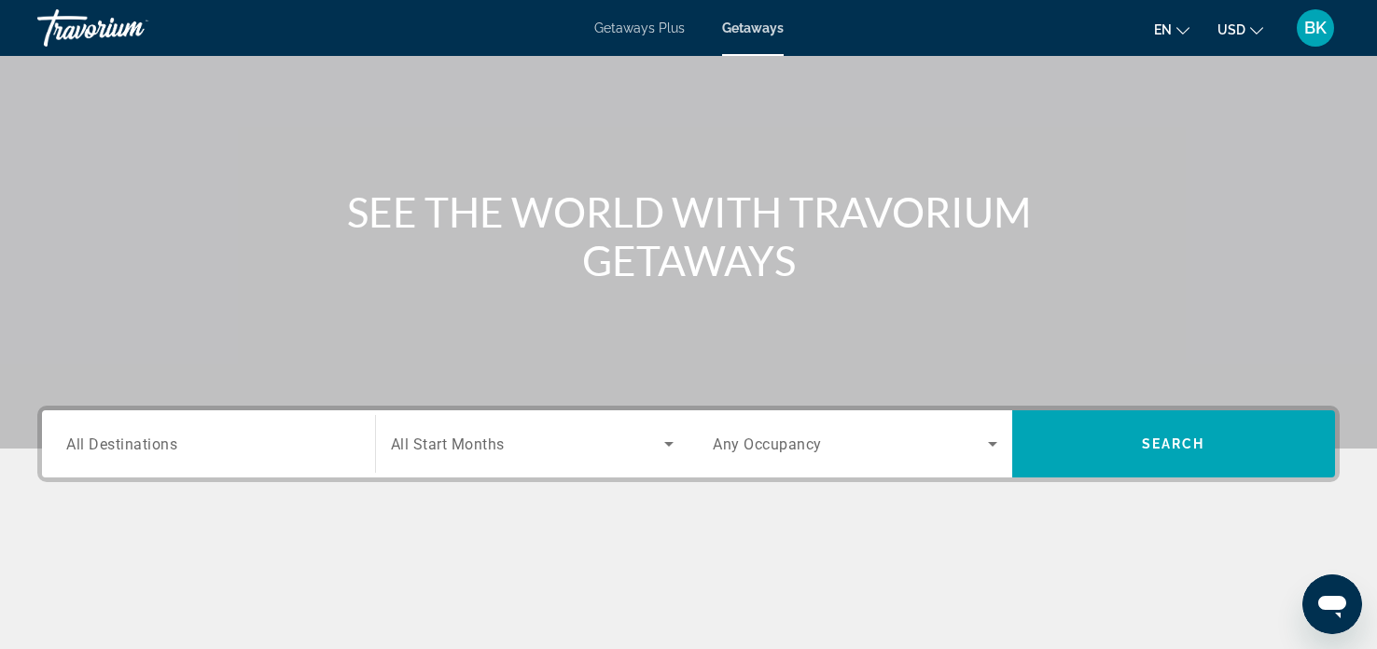
scroll to position [98, 0]
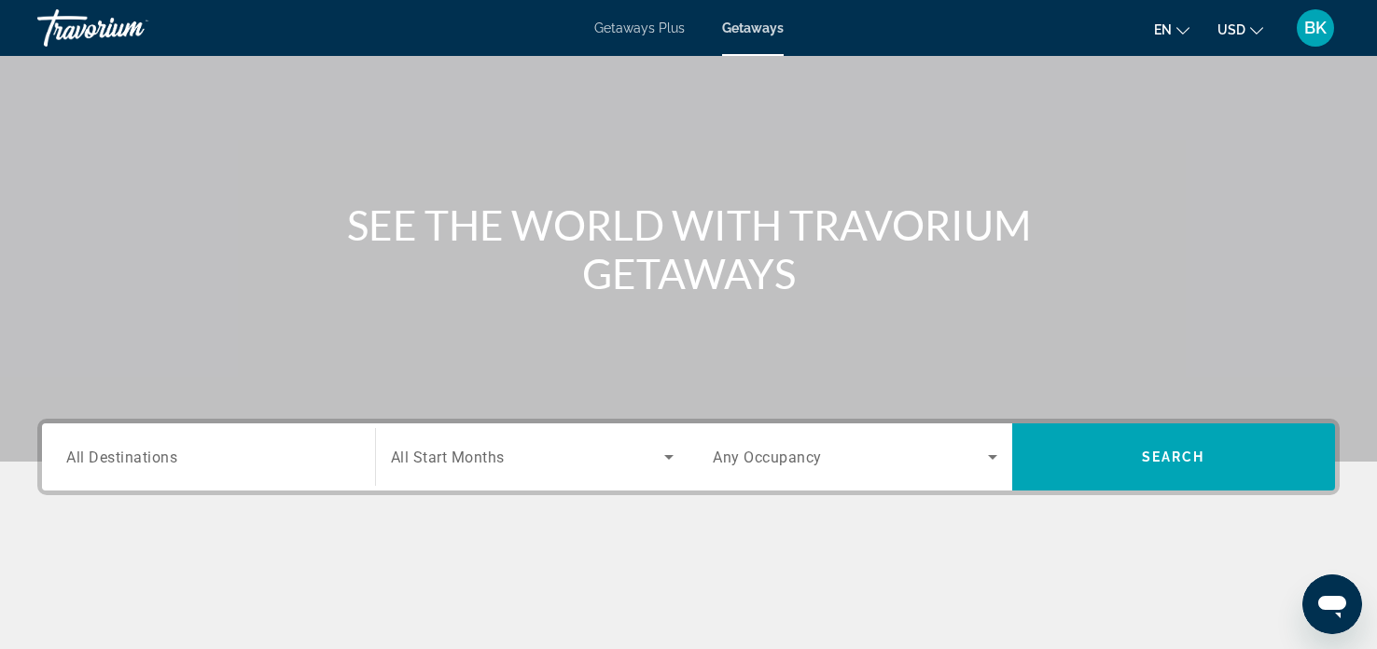
click at [110, 449] on span "All Destinations" at bounding box center [121, 457] width 111 height 18
click at [110, 449] on input "Destination All Destinations" at bounding box center [208, 458] width 285 height 22
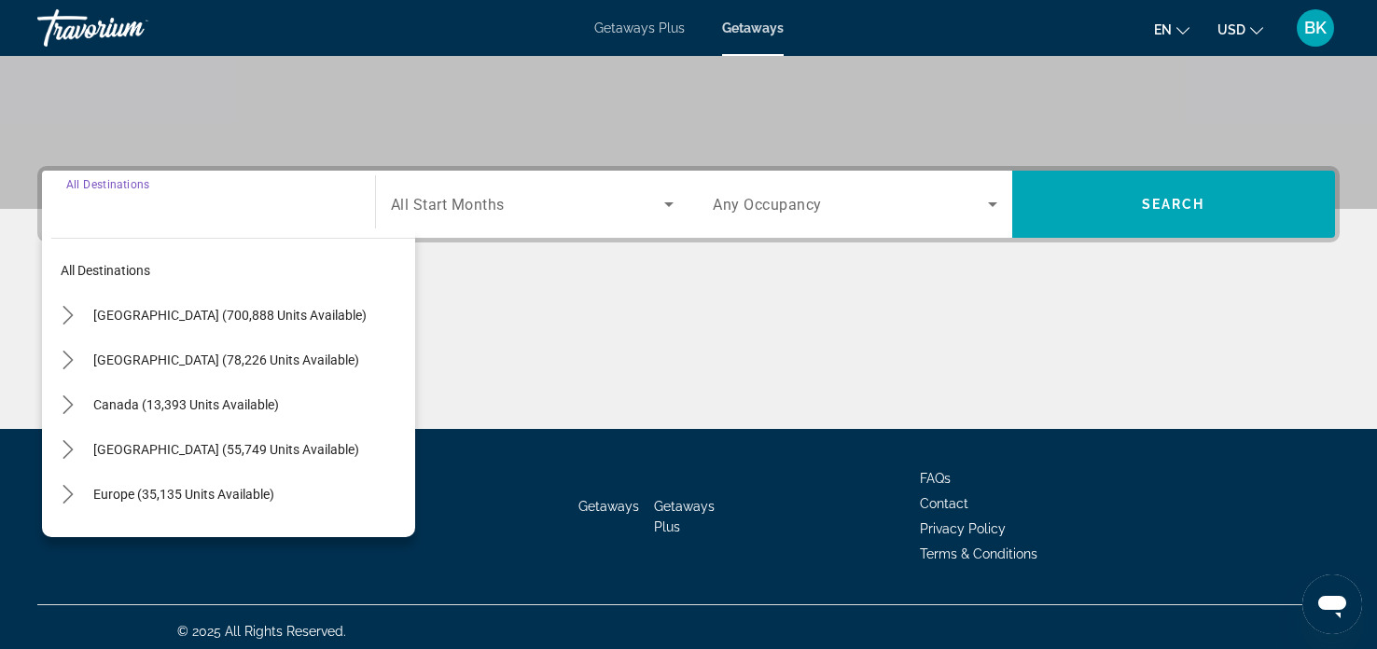
scroll to position [359, 0]
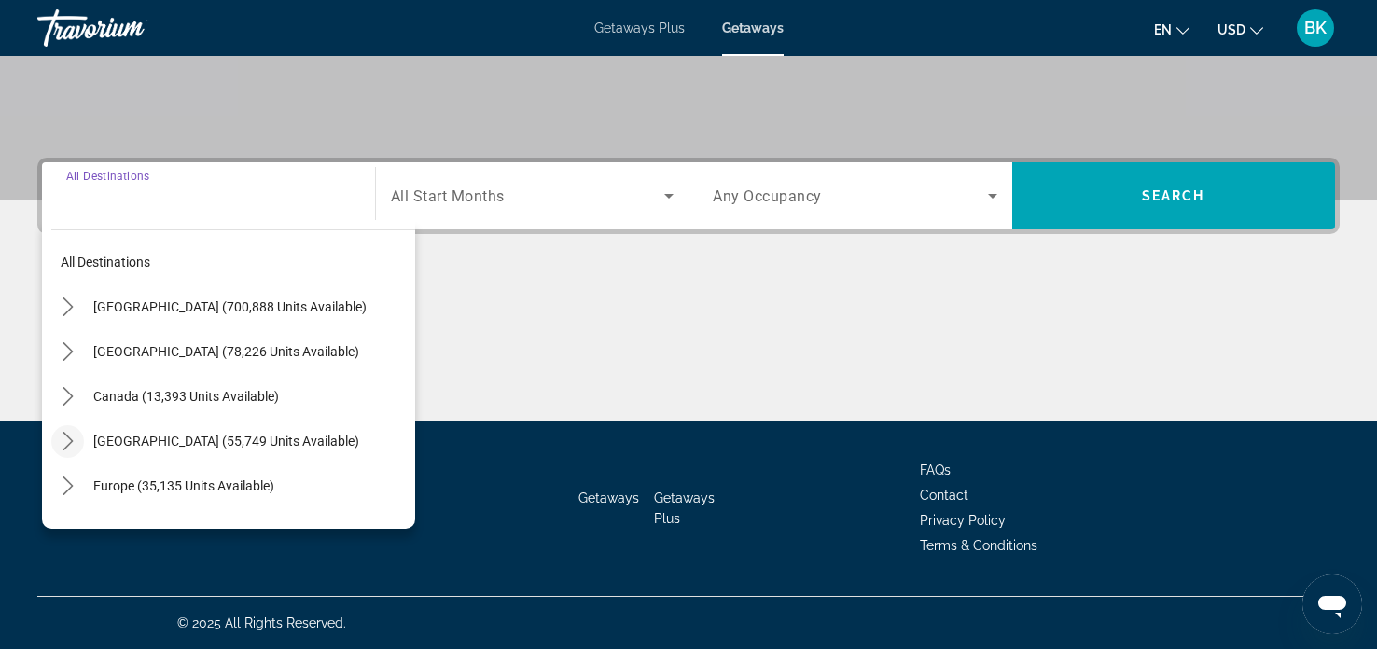
click at [77, 443] on mat-icon "Toggle Caribbean & Atlantic Islands (55,749 units available) submenu" at bounding box center [67, 442] width 33 height 33
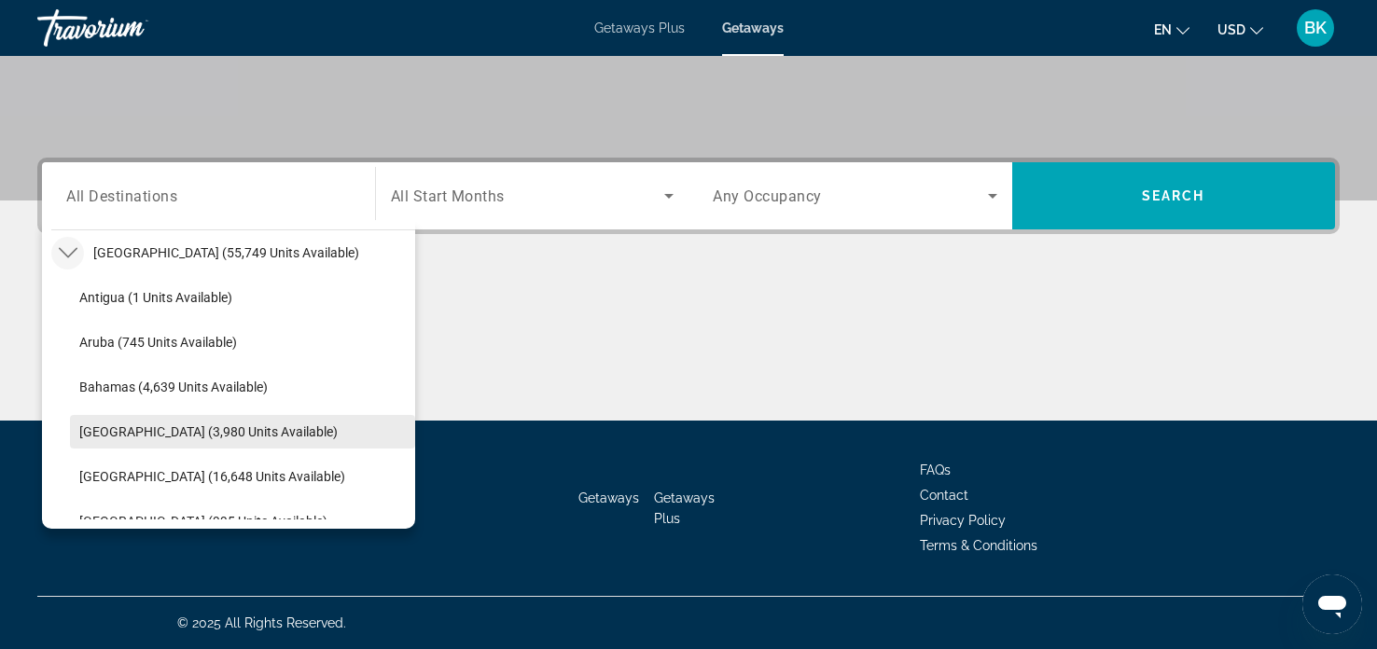
scroll to position [738, 0]
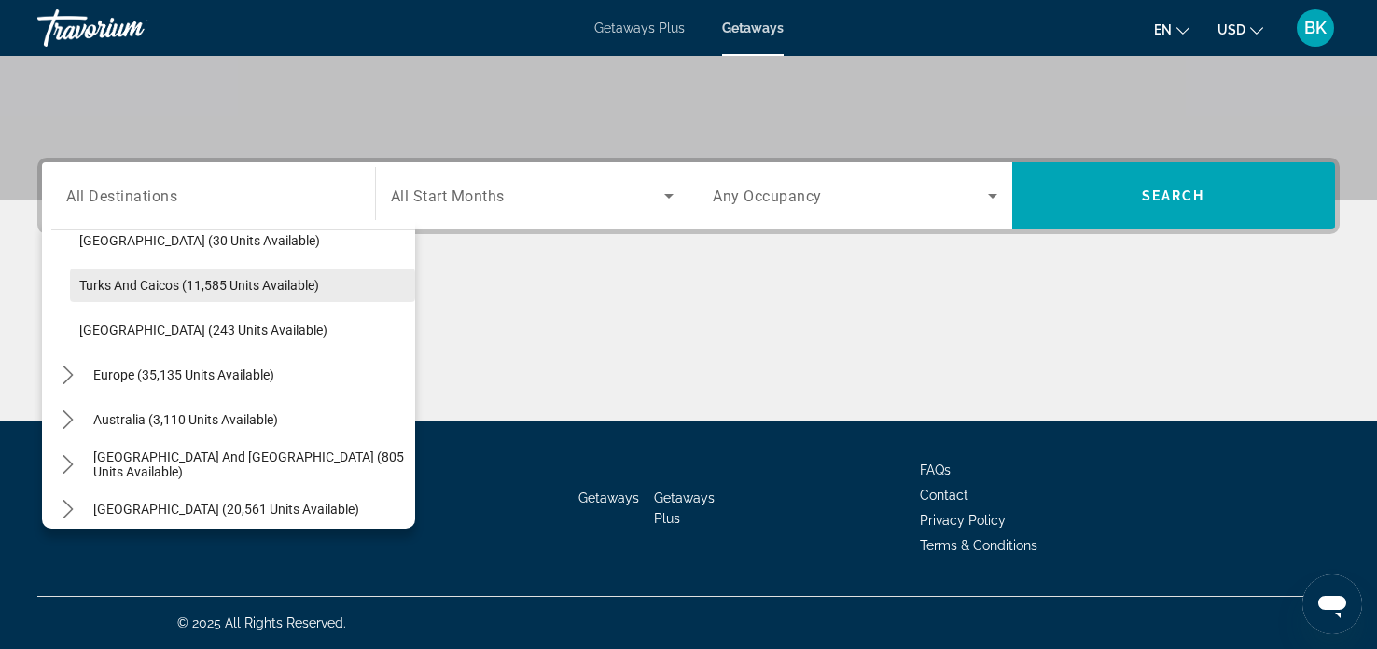
click at [137, 283] on span "Turks and Caicos (11,585 units available)" at bounding box center [199, 285] width 240 height 15
type input "**********"
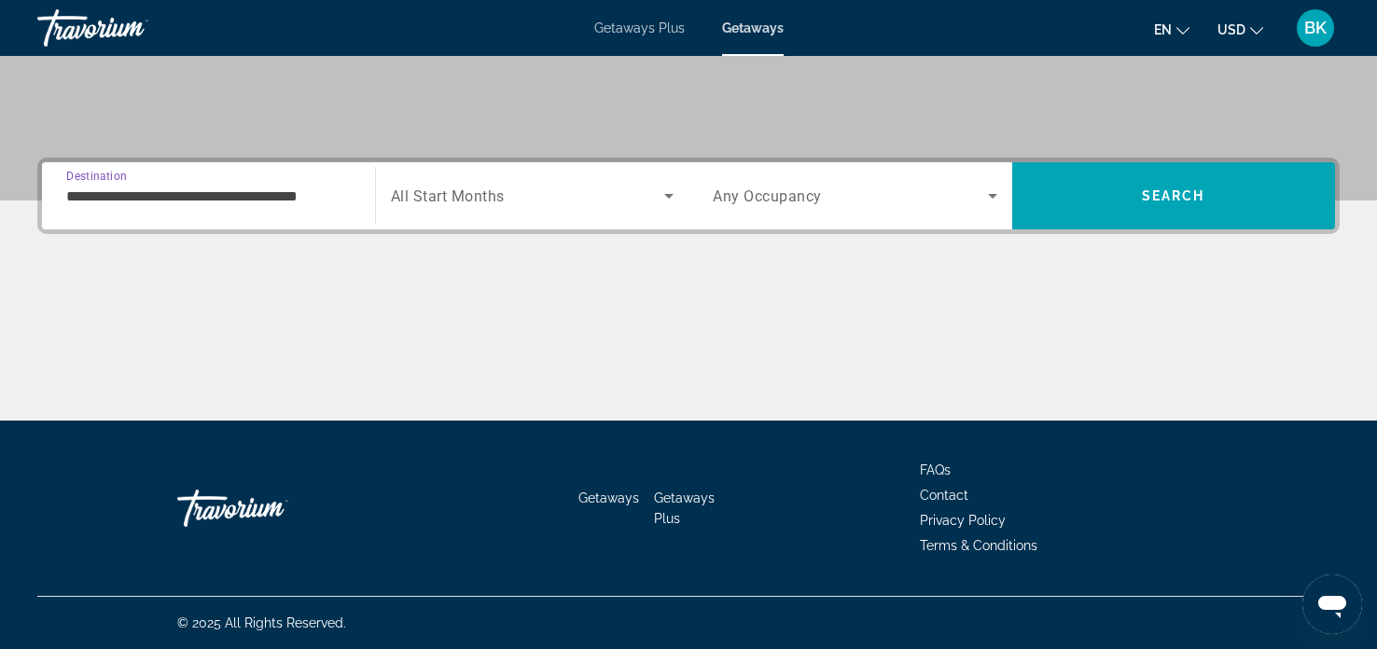
click at [675, 196] on icon "Search widget" at bounding box center [669, 196] width 22 height 22
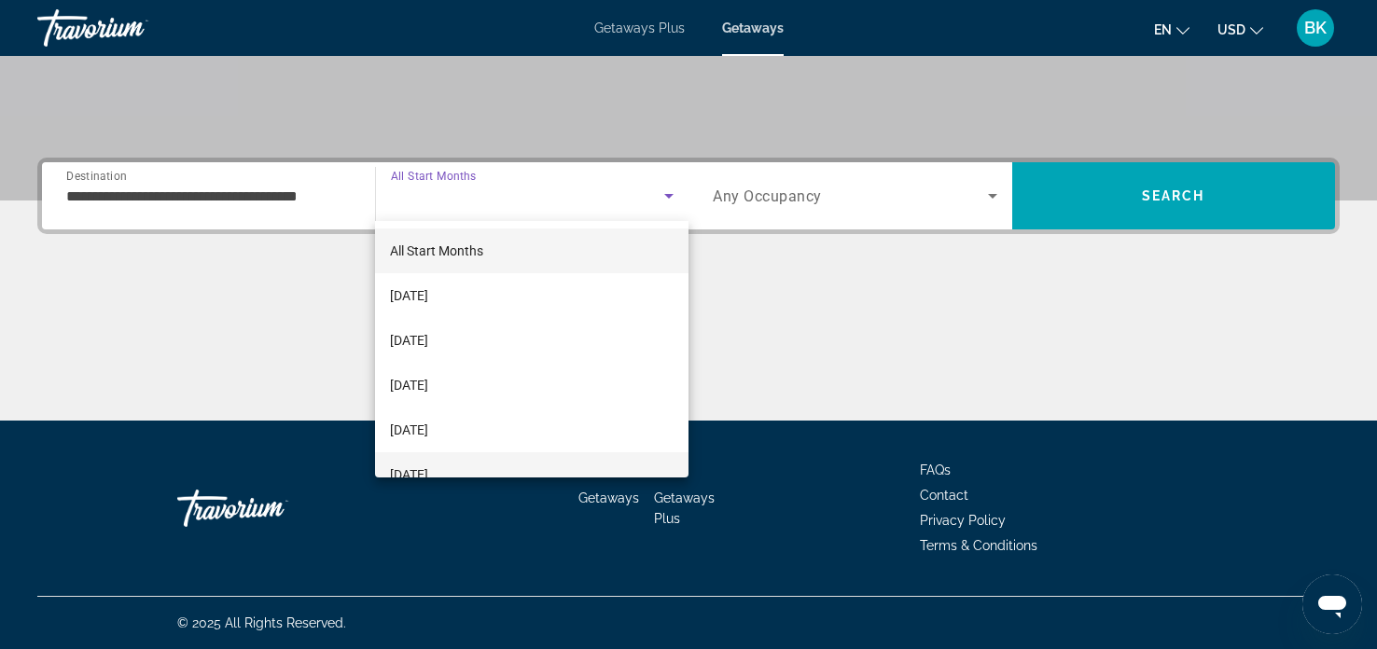
click at [428, 474] on span "[DATE]" at bounding box center [409, 475] width 38 height 22
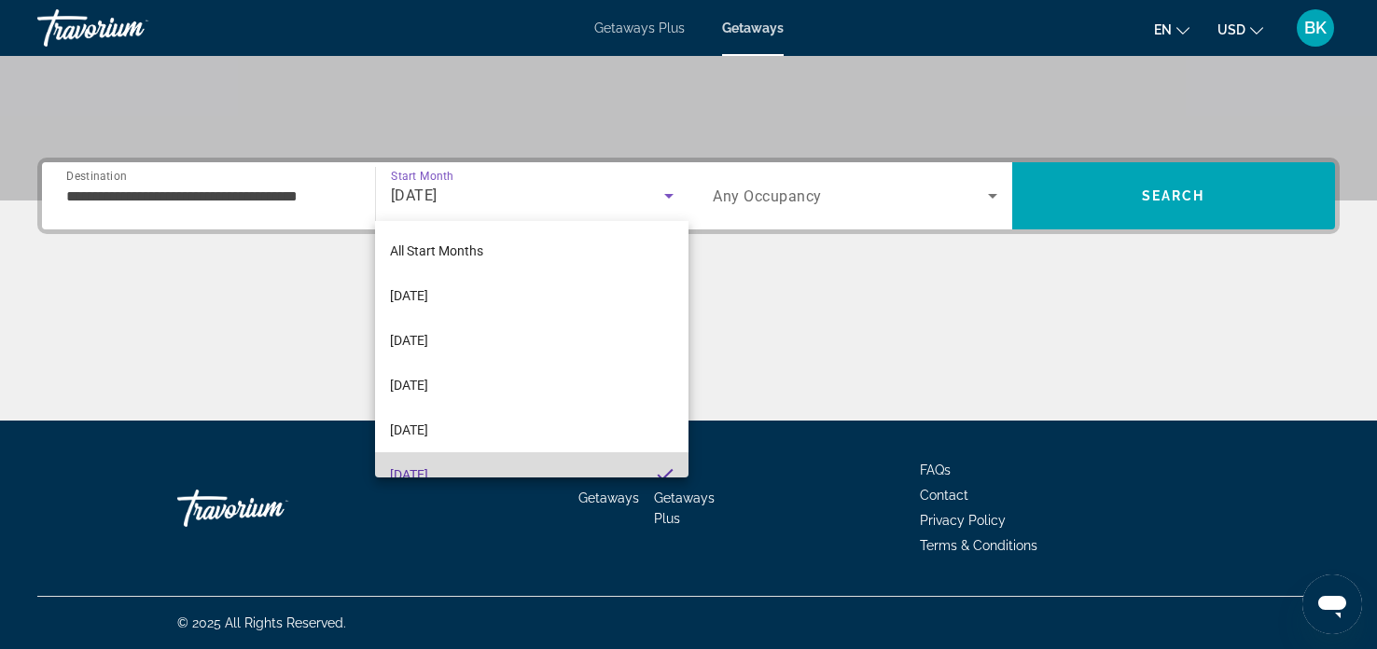
scroll to position [19, 0]
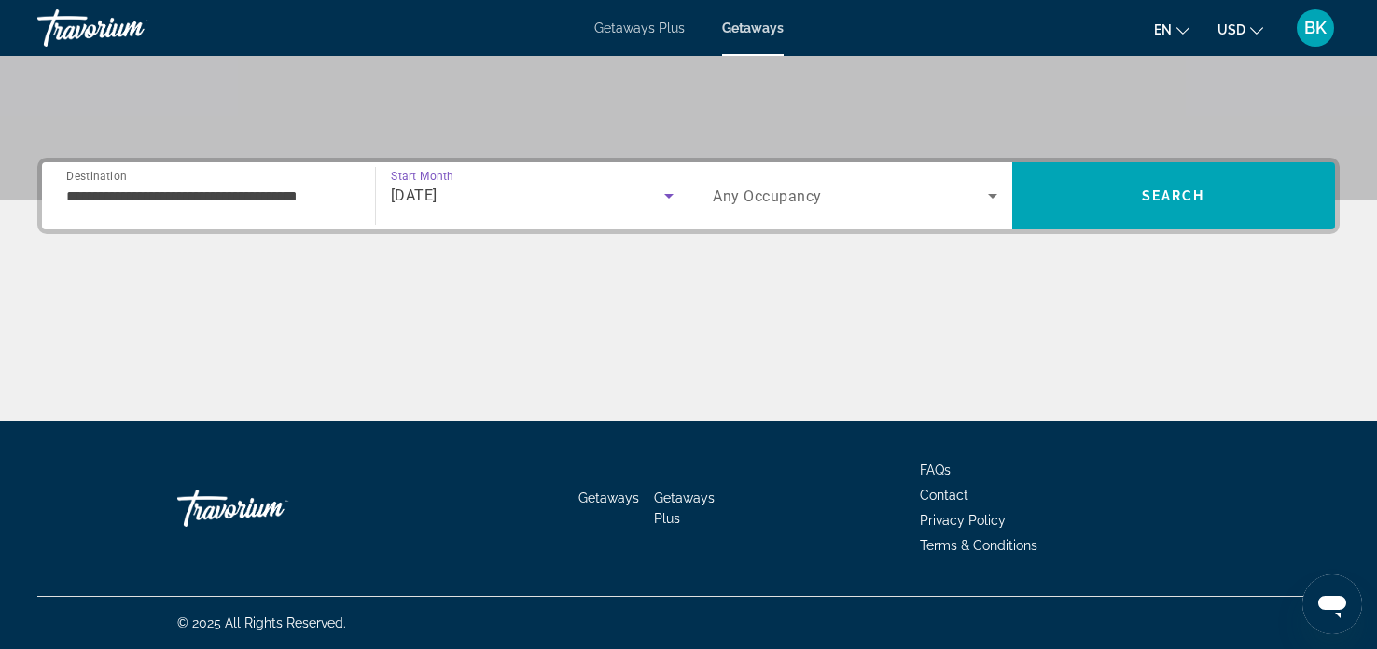
click at [991, 199] on icon "Search widget" at bounding box center [993, 196] width 22 height 22
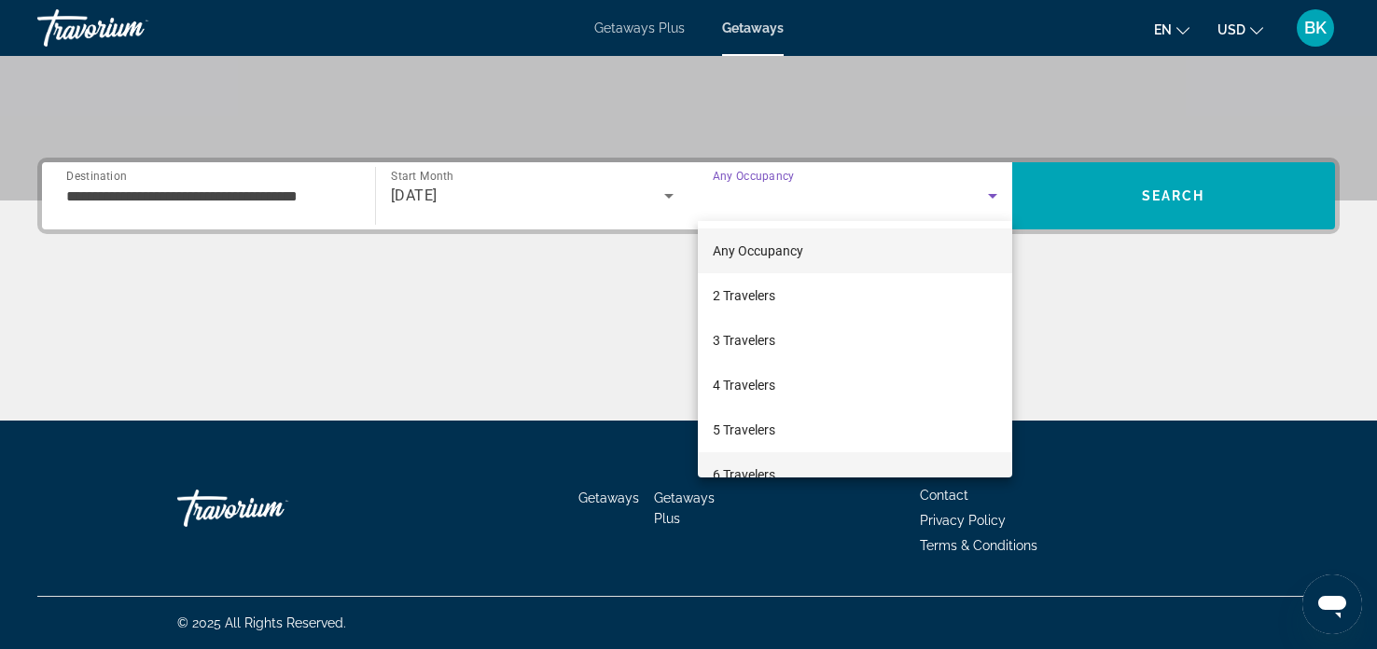
click at [754, 474] on span "6 Travelers" at bounding box center [744, 475] width 63 height 22
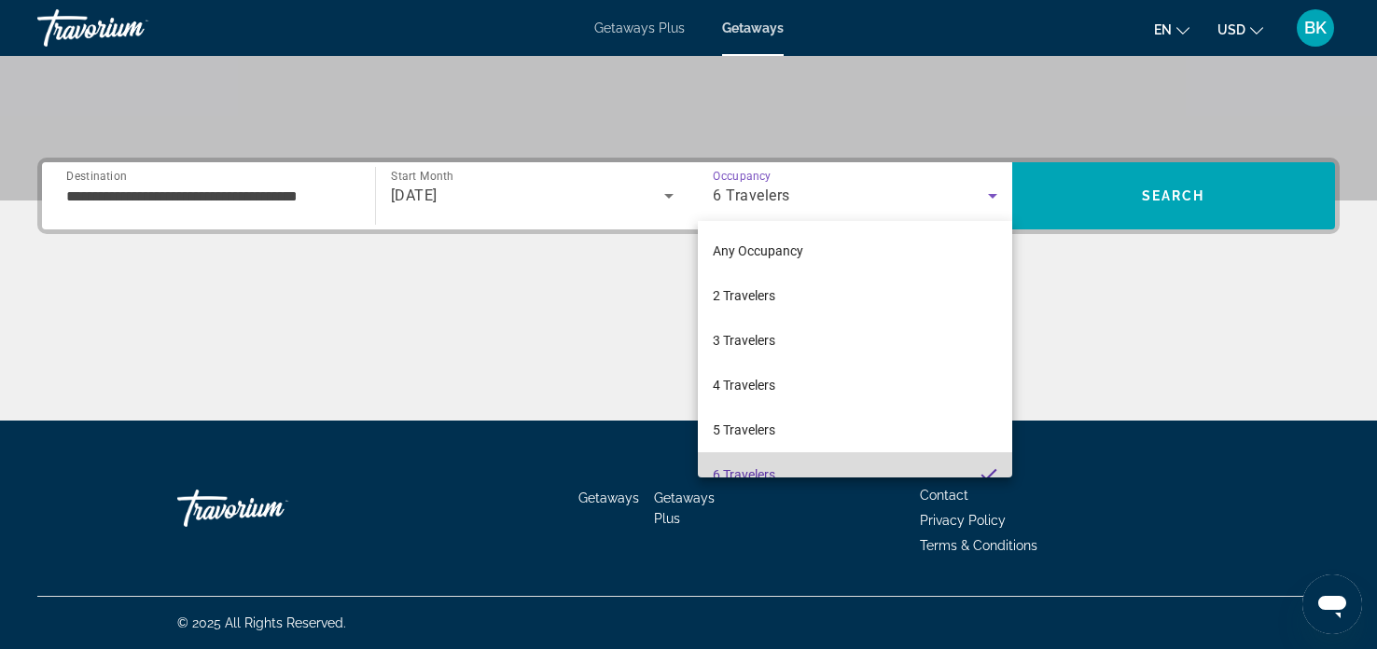
scroll to position [0, 0]
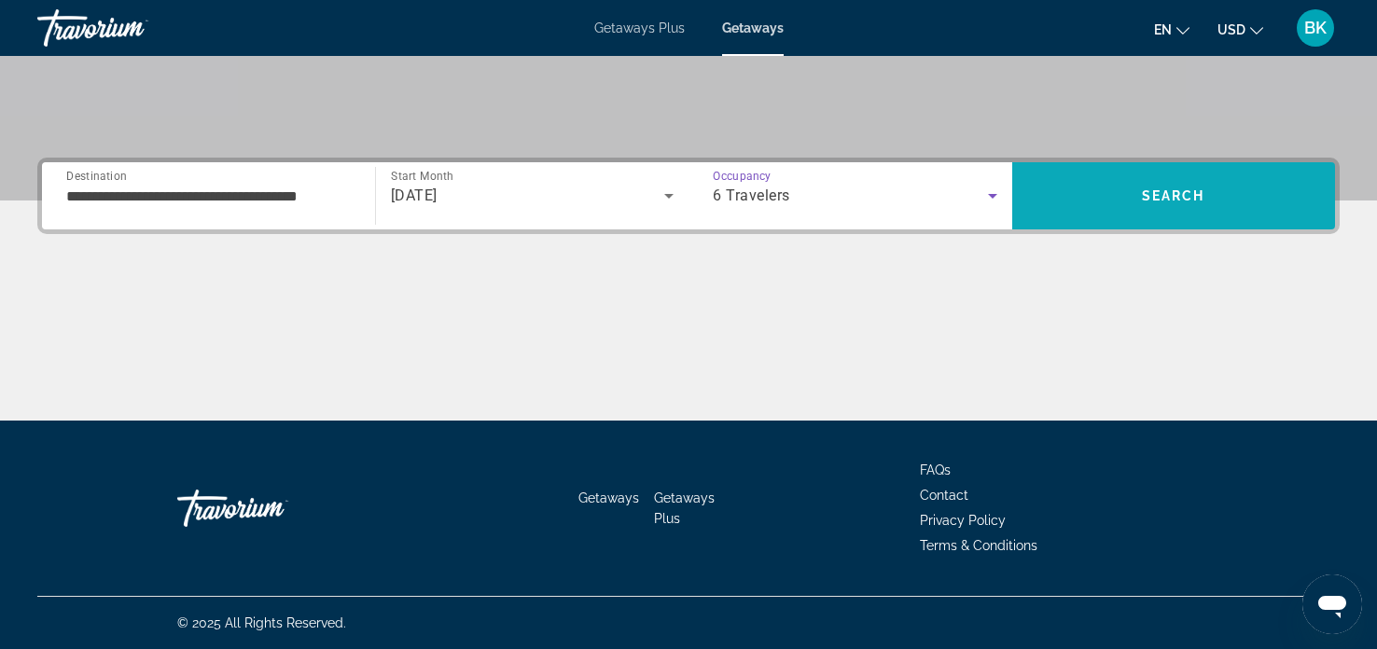
click at [1151, 213] on span "Search" at bounding box center [1174, 196] width 324 height 45
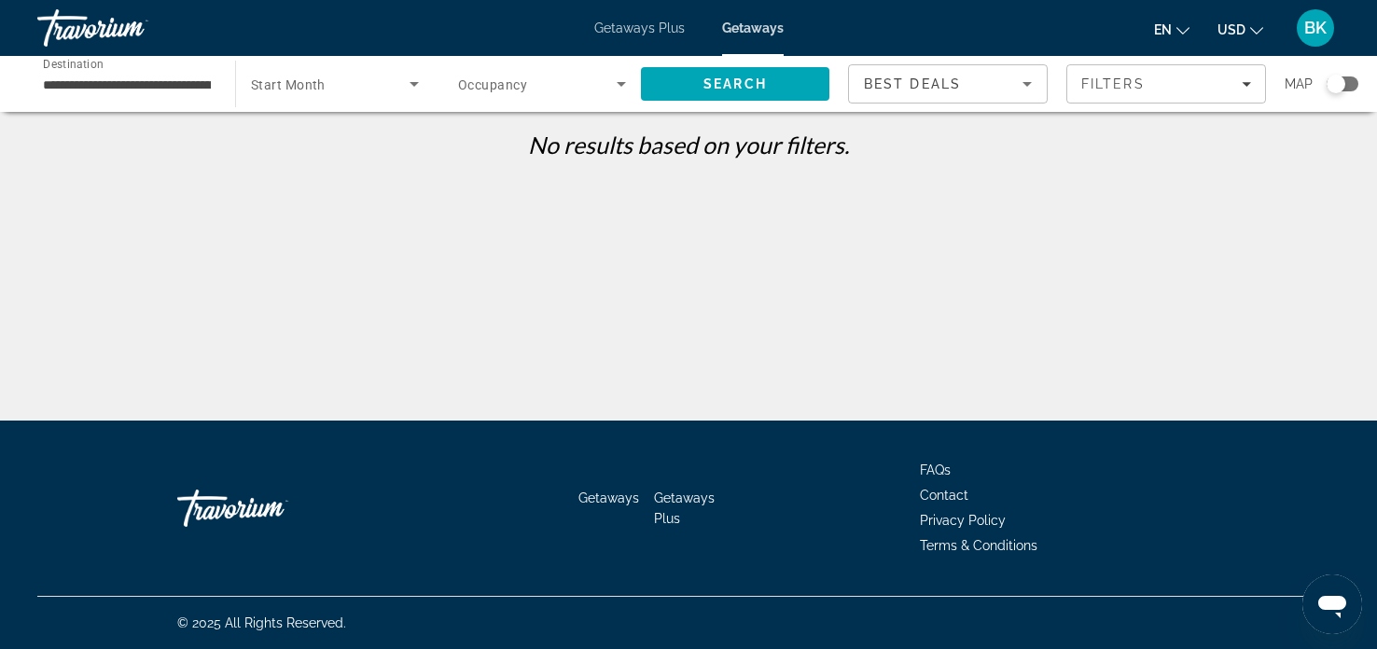
click at [417, 81] on icon "Search widget" at bounding box center [414, 84] width 22 height 22
click at [348, 142] on mat-option "All Start Months" at bounding box center [335, 140] width 198 height 45
click at [620, 89] on icon "Search widget" at bounding box center [621, 84] width 22 height 22
click at [593, 139] on mat-option "Any Occupancy" at bounding box center [542, 140] width 198 height 45
click at [775, 90] on span "Search" at bounding box center [735, 84] width 188 height 45
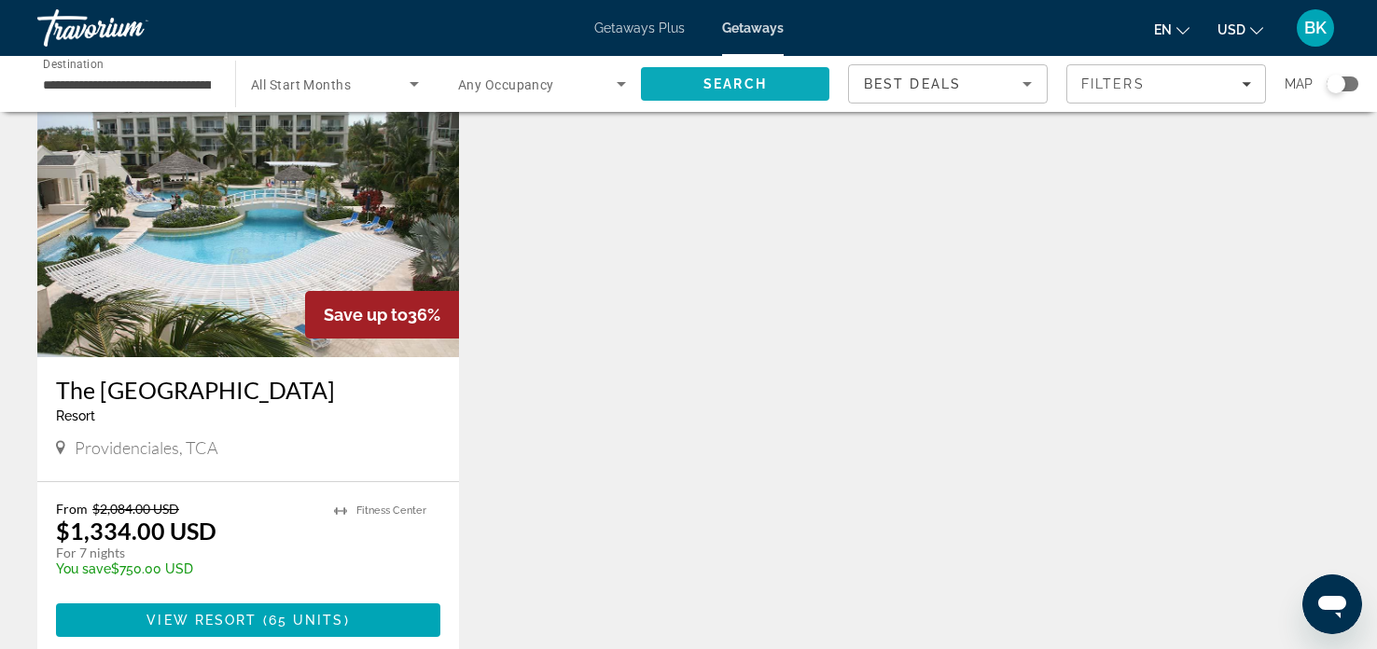
scroll to position [727, 0]
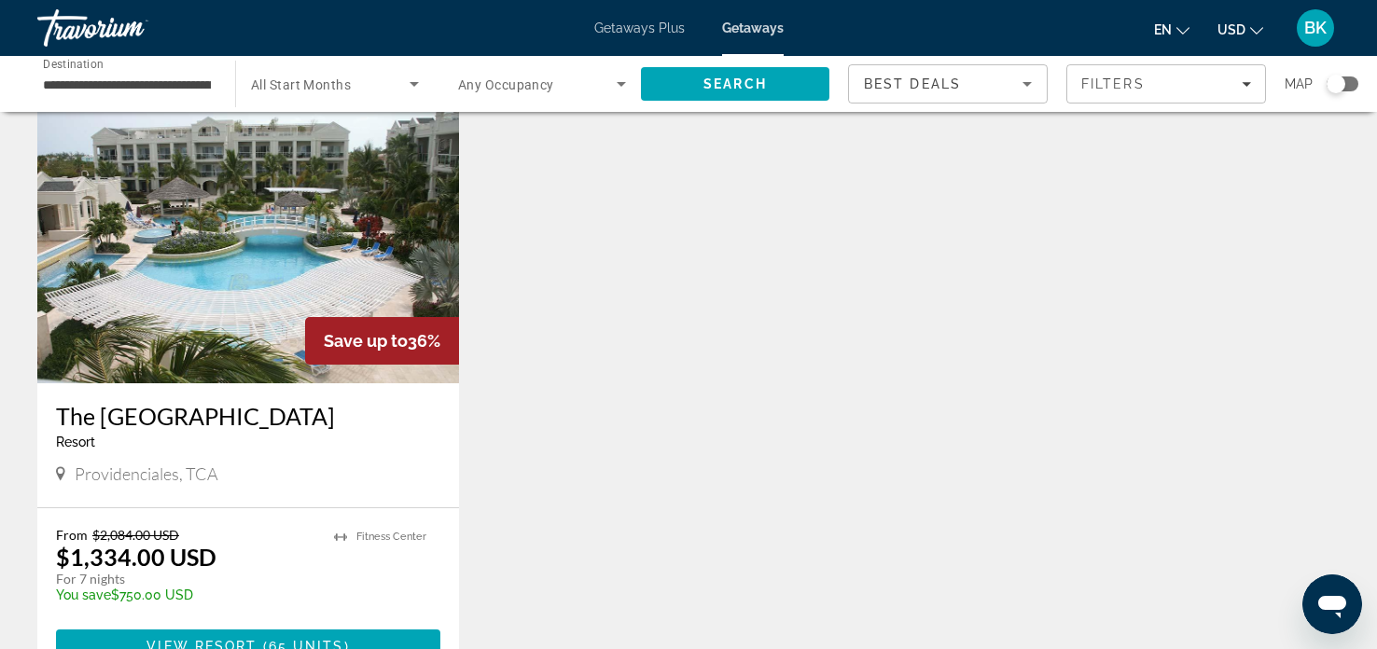
click at [172, 302] on img "Main content" at bounding box center [248, 234] width 422 height 299
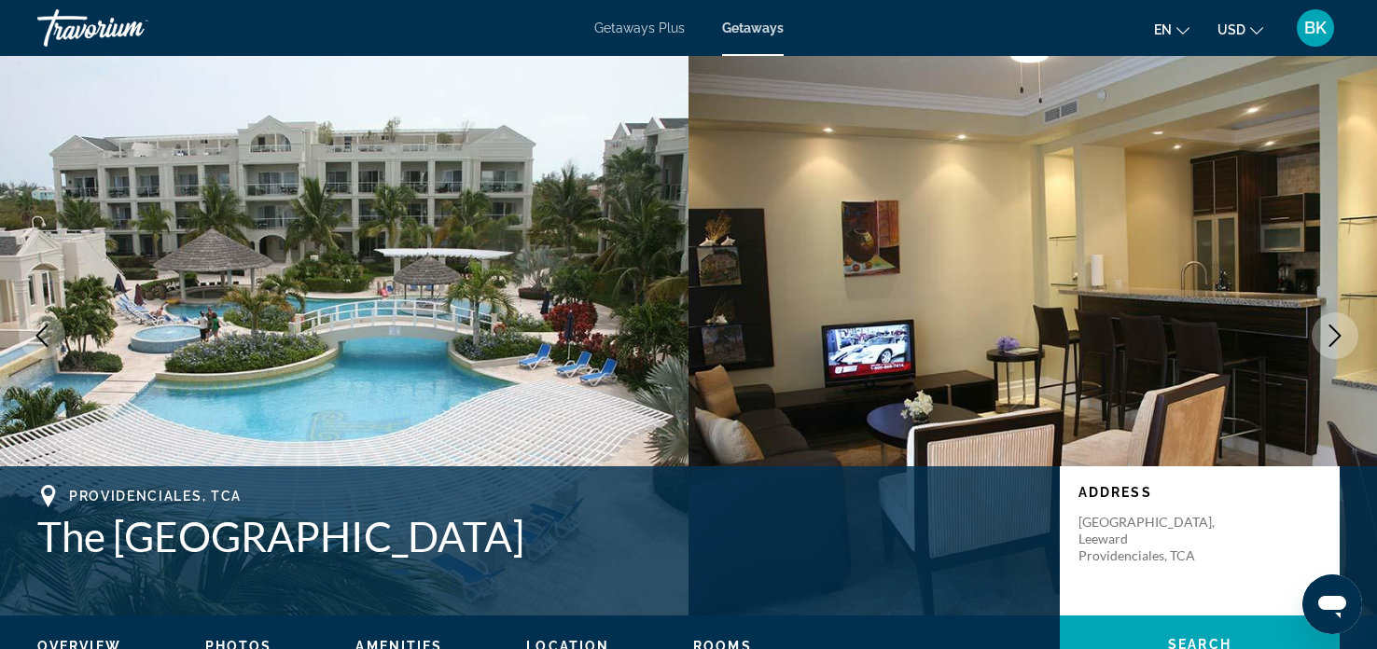
click at [1336, 334] on icon "Next image" at bounding box center [1335, 336] width 22 height 22
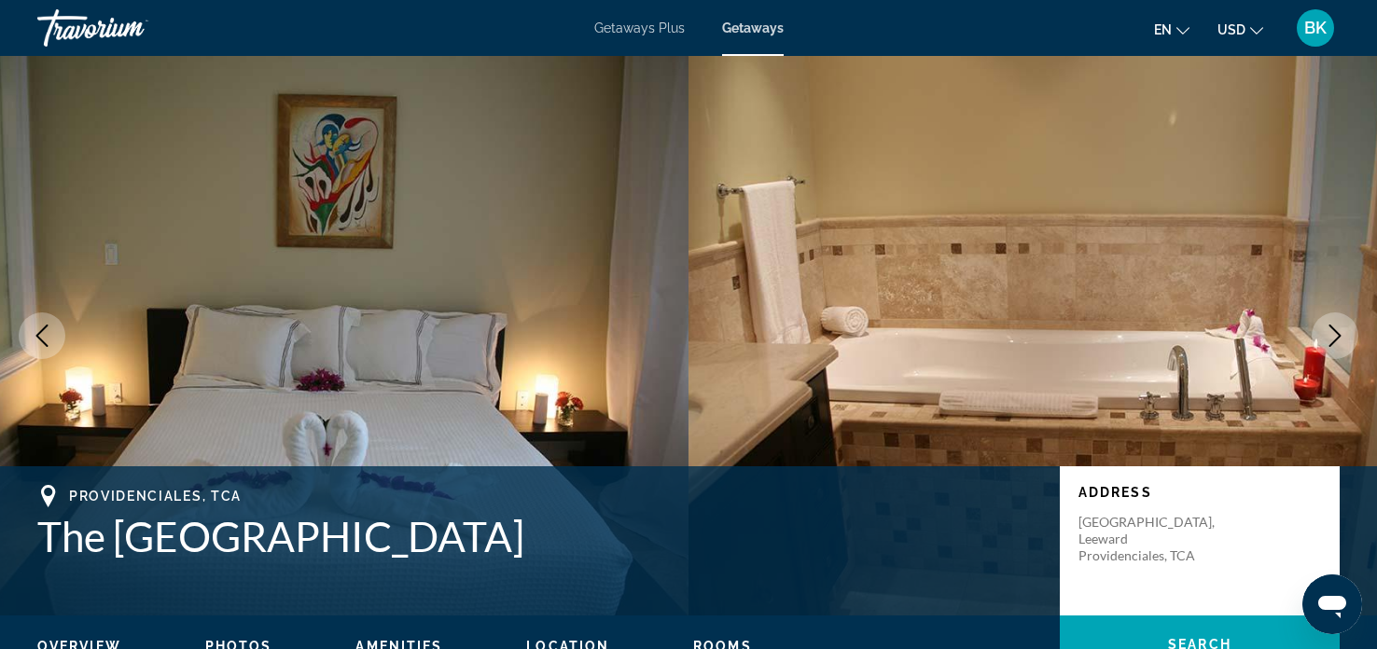
click at [1336, 333] on icon "Next image" at bounding box center [1335, 336] width 22 height 22
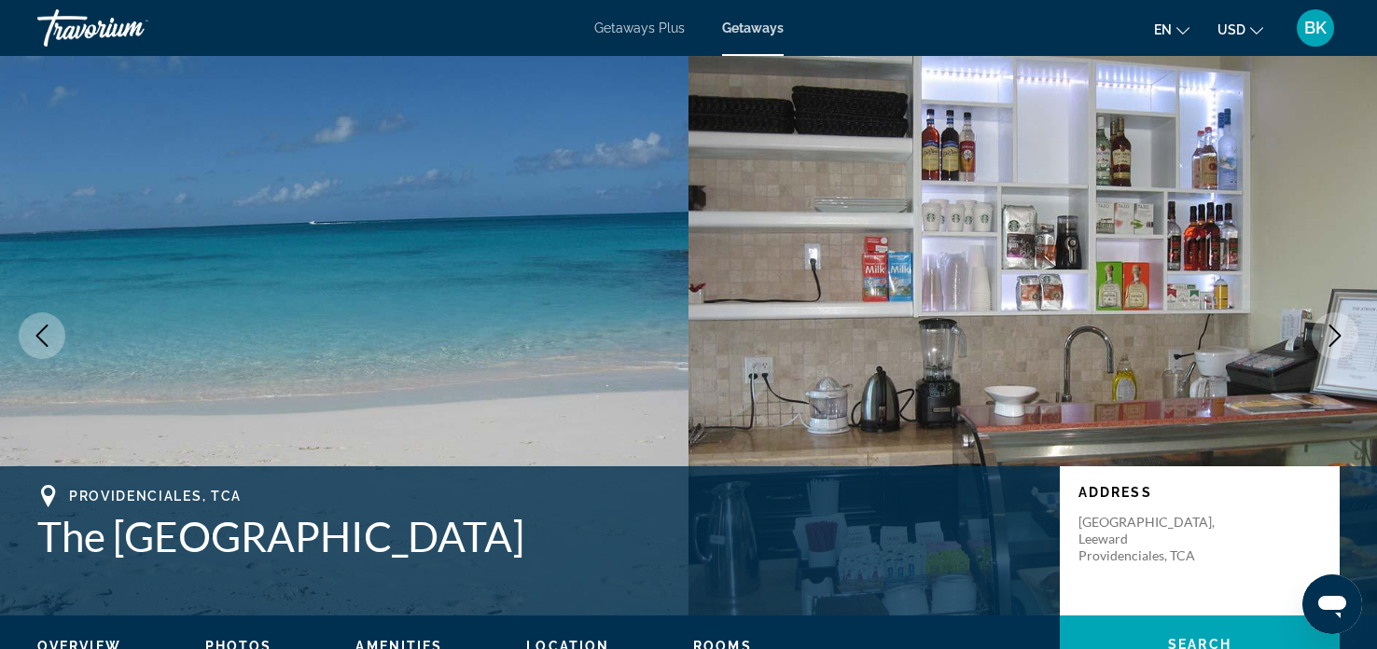
click at [1336, 333] on icon "Next image" at bounding box center [1335, 336] width 22 height 22
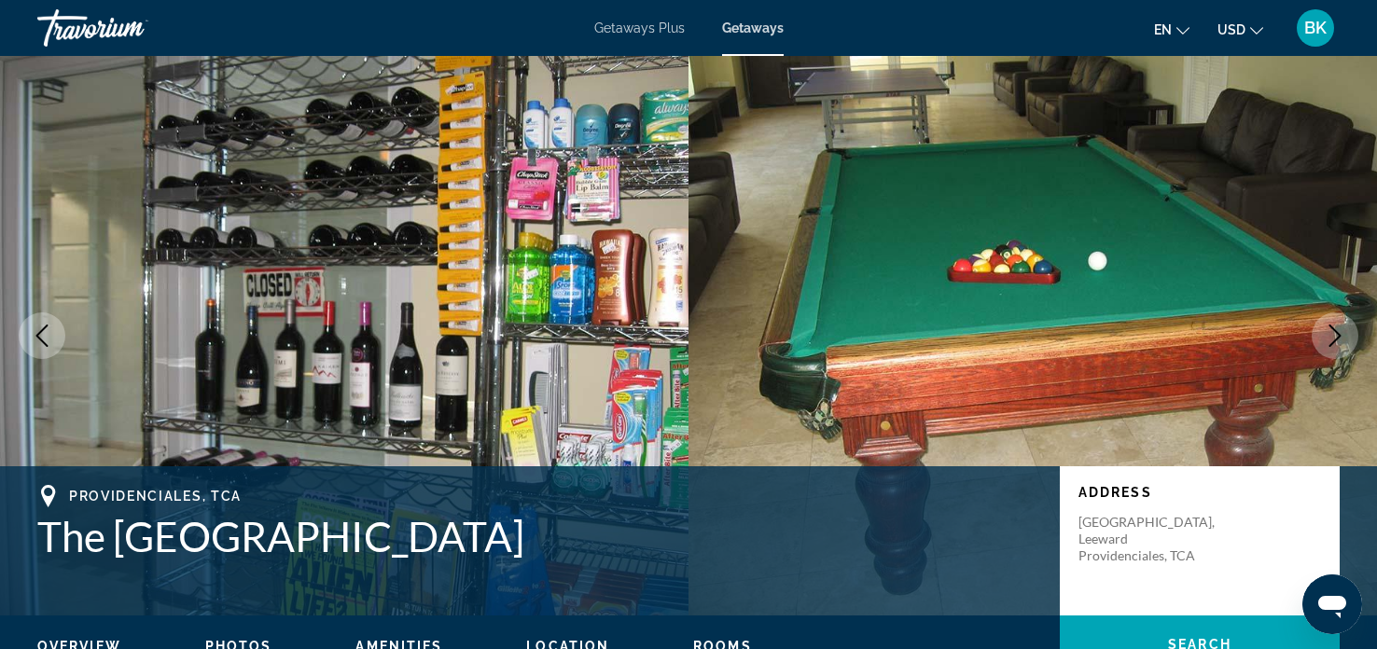
click at [1336, 333] on icon "Next image" at bounding box center [1335, 336] width 22 height 22
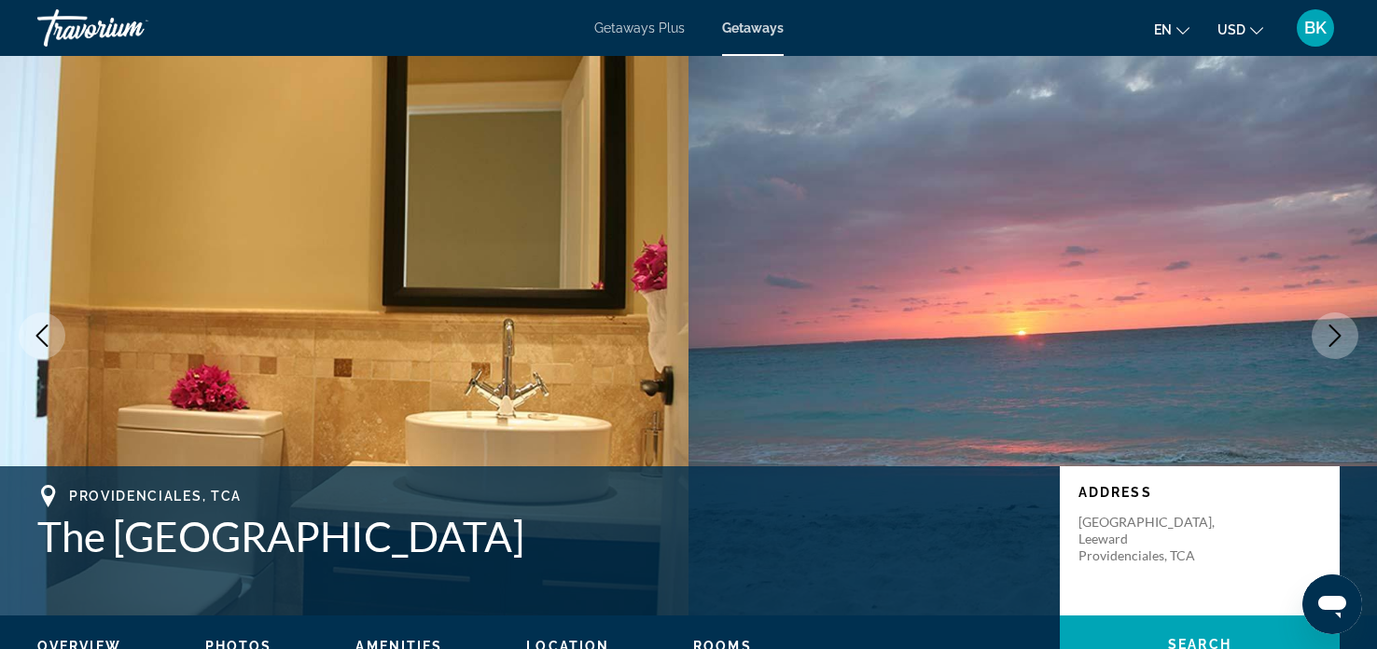
click at [1336, 333] on icon "Next image" at bounding box center [1335, 336] width 22 height 22
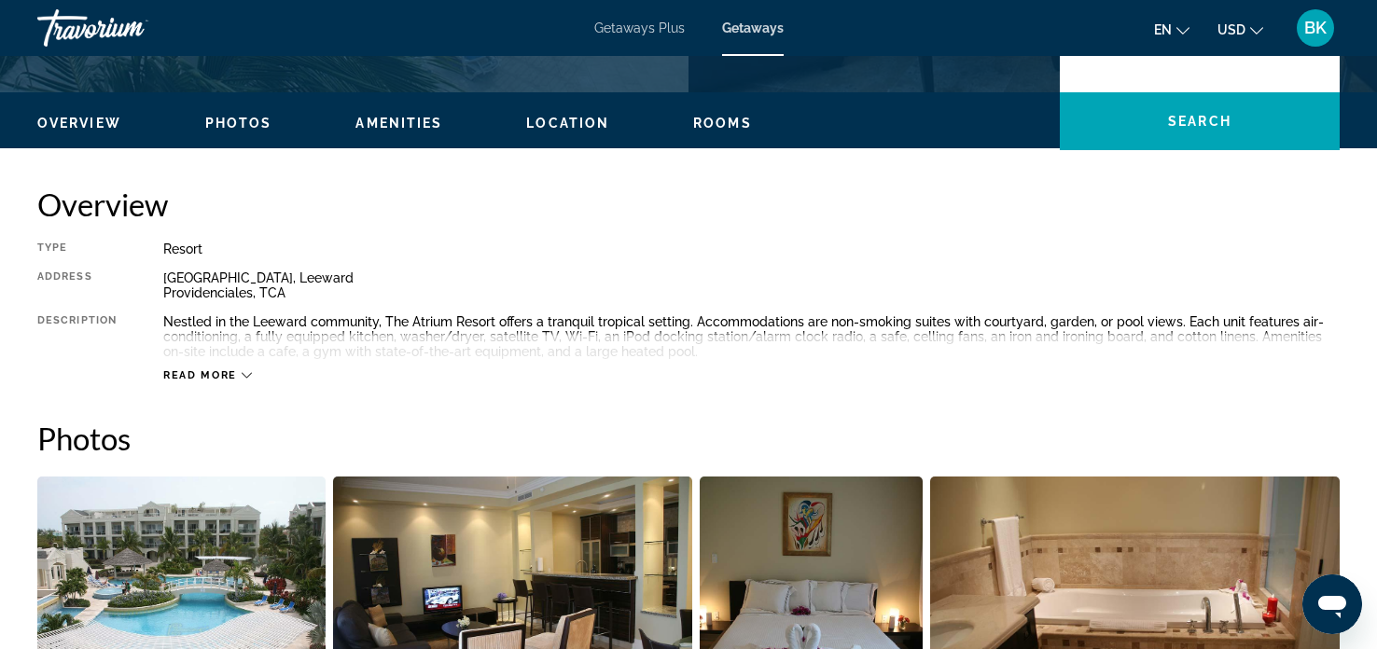
scroll to position [484, 0]
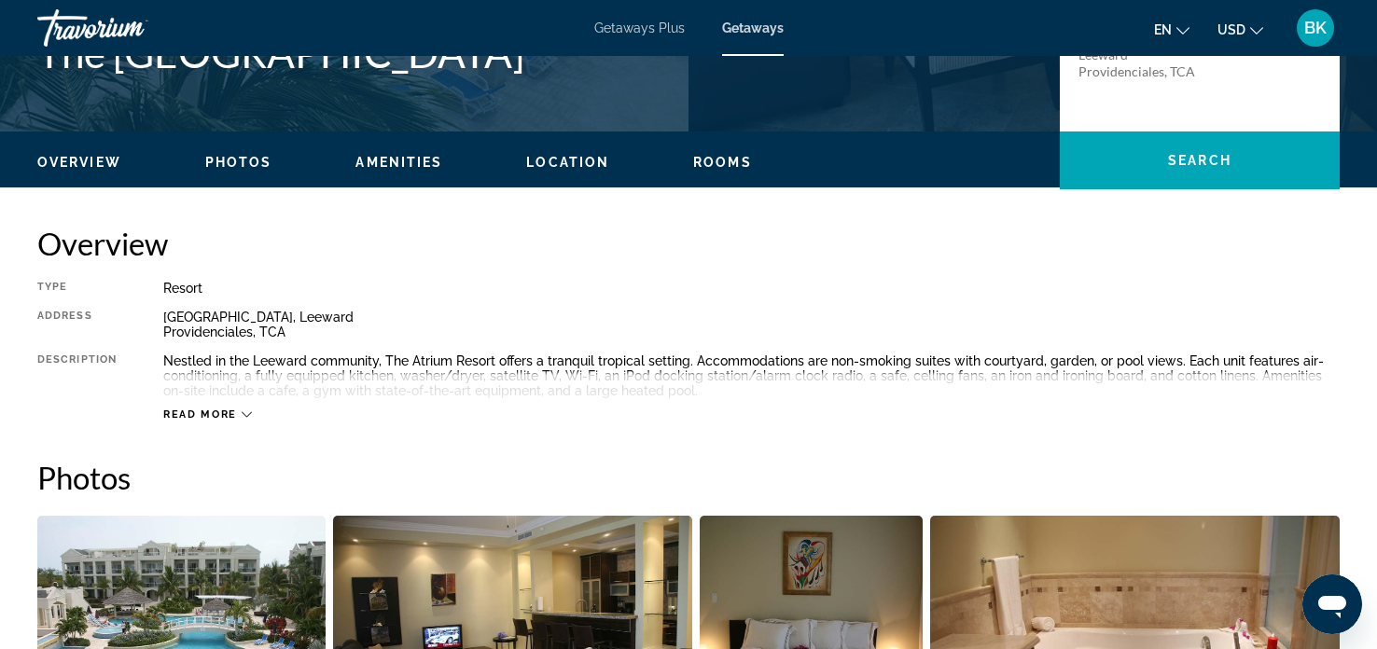
click at [244, 417] on icon "Main content" at bounding box center [247, 415] width 10 height 10
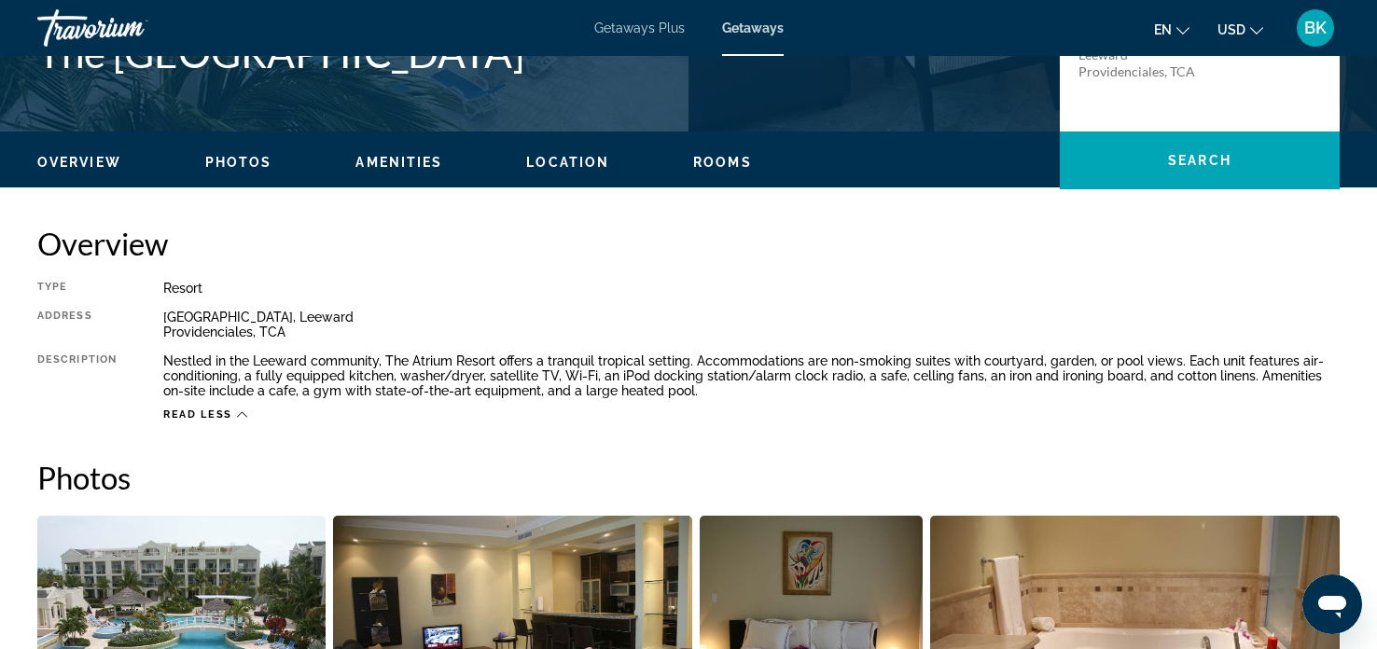
click at [710, 167] on span "Rooms" at bounding box center [722, 162] width 59 height 15
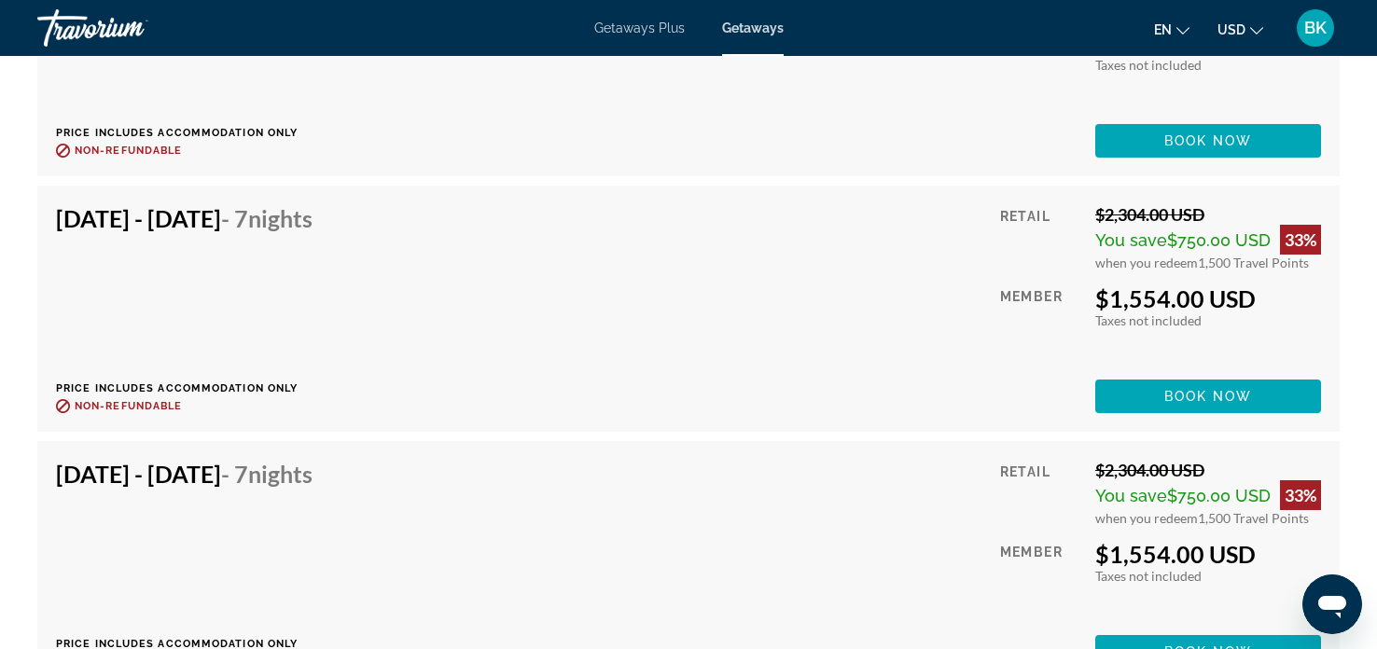
scroll to position [6620, 0]
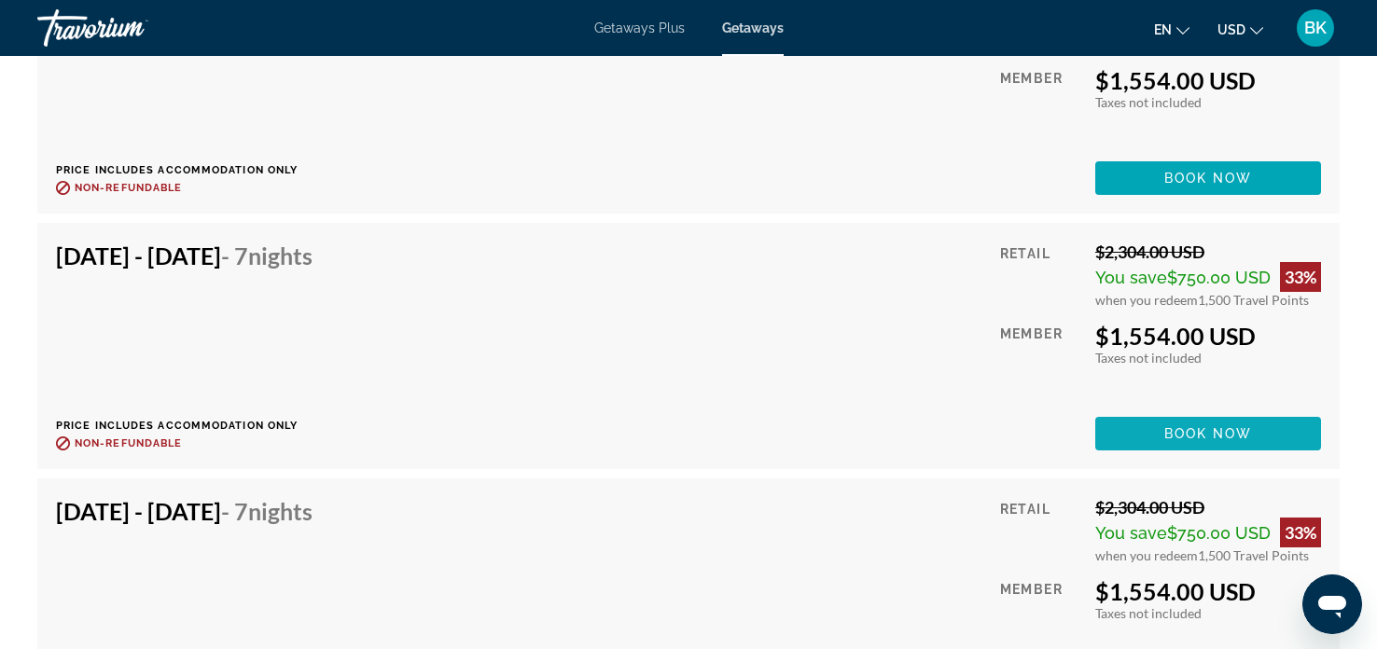
click at [1175, 428] on span "Book now" at bounding box center [1209, 433] width 89 height 15
